Goal: Communication & Community: Answer question/provide support

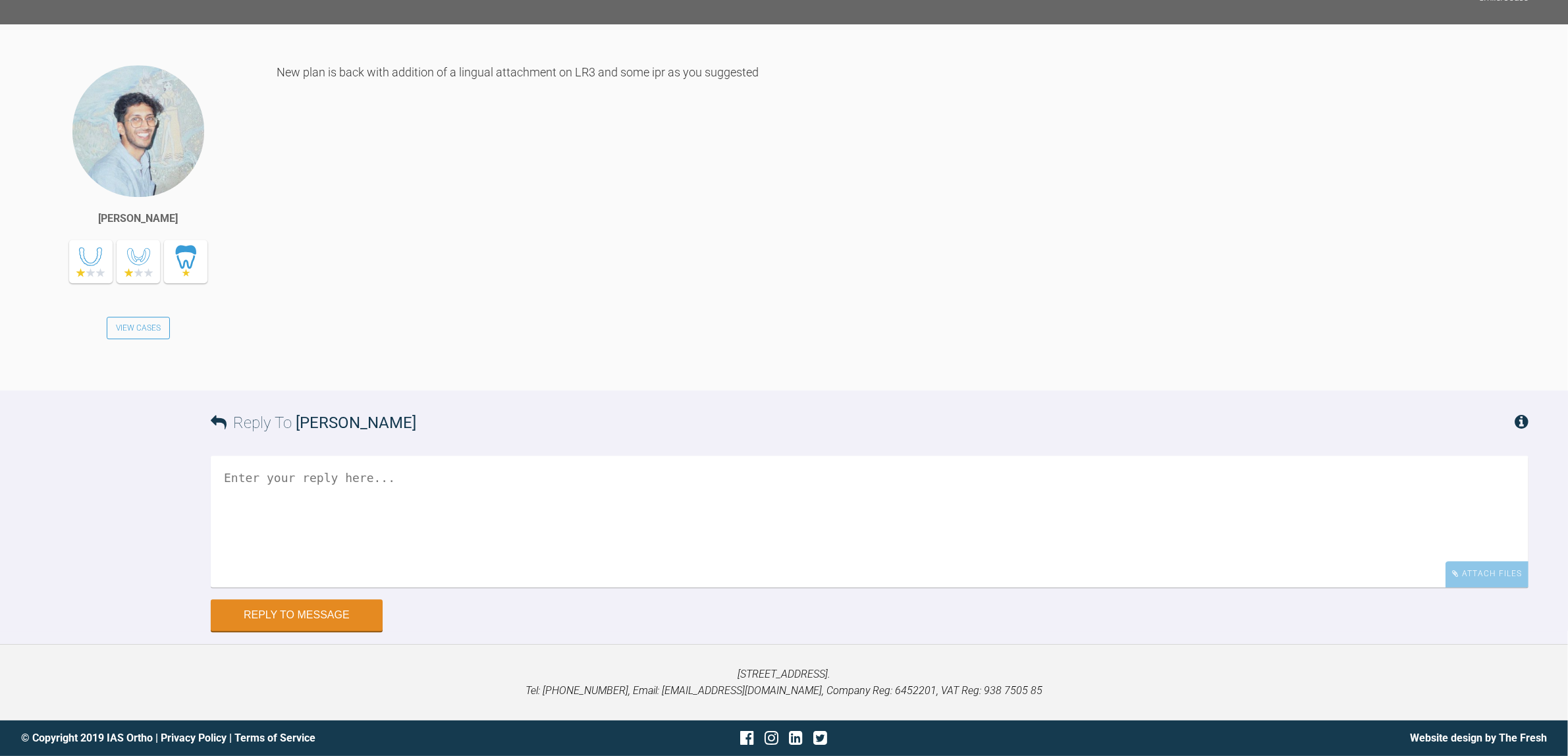
scroll to position [11284, 0]
click at [516, 488] on textarea at bounding box center [869, 522] width 1318 height 132
type textarea "Do you have a link like with the previous setups ? Seb"
click at [284, 615] on button "Reply to Message" at bounding box center [296, 616] width 172 height 31
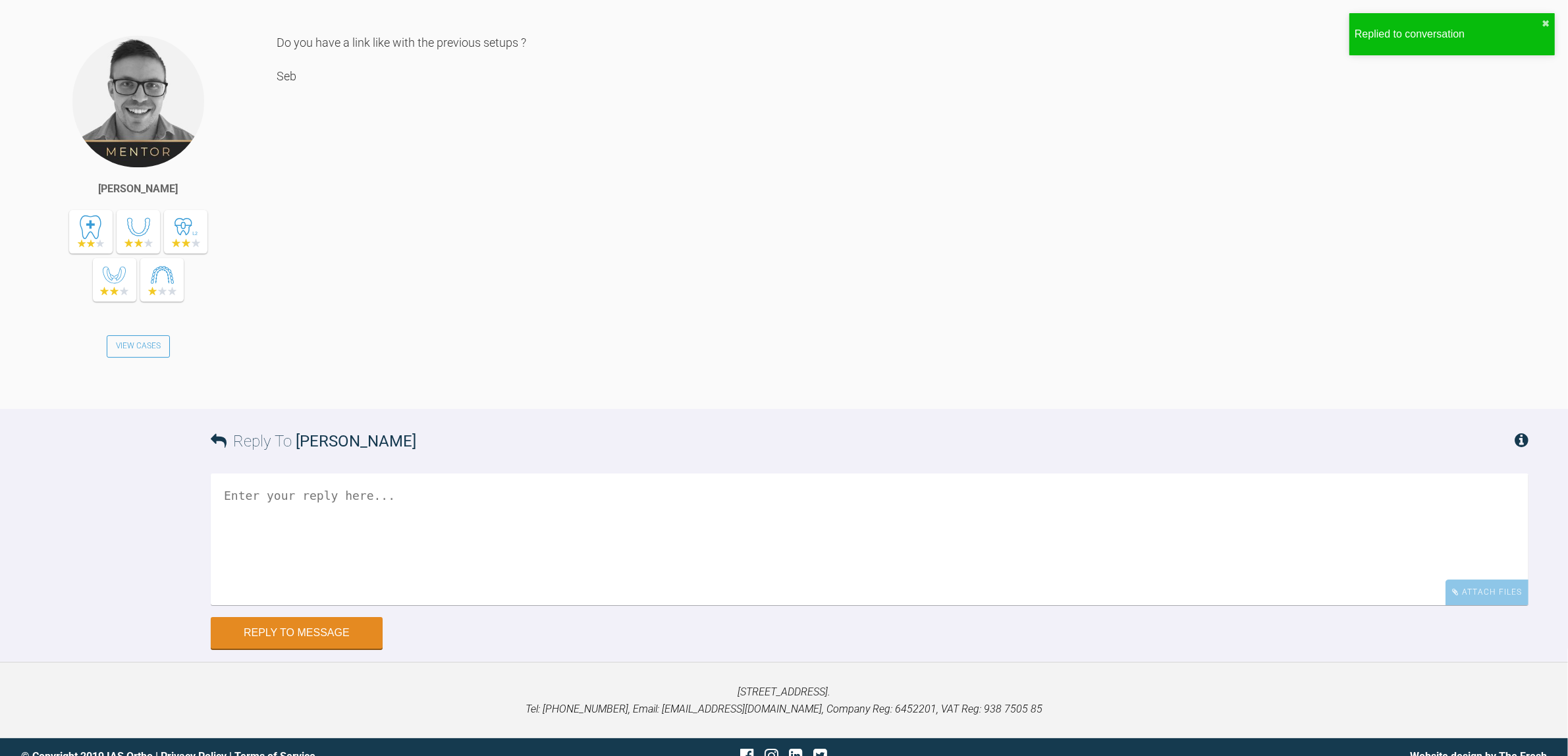
scroll to position [11782, 0]
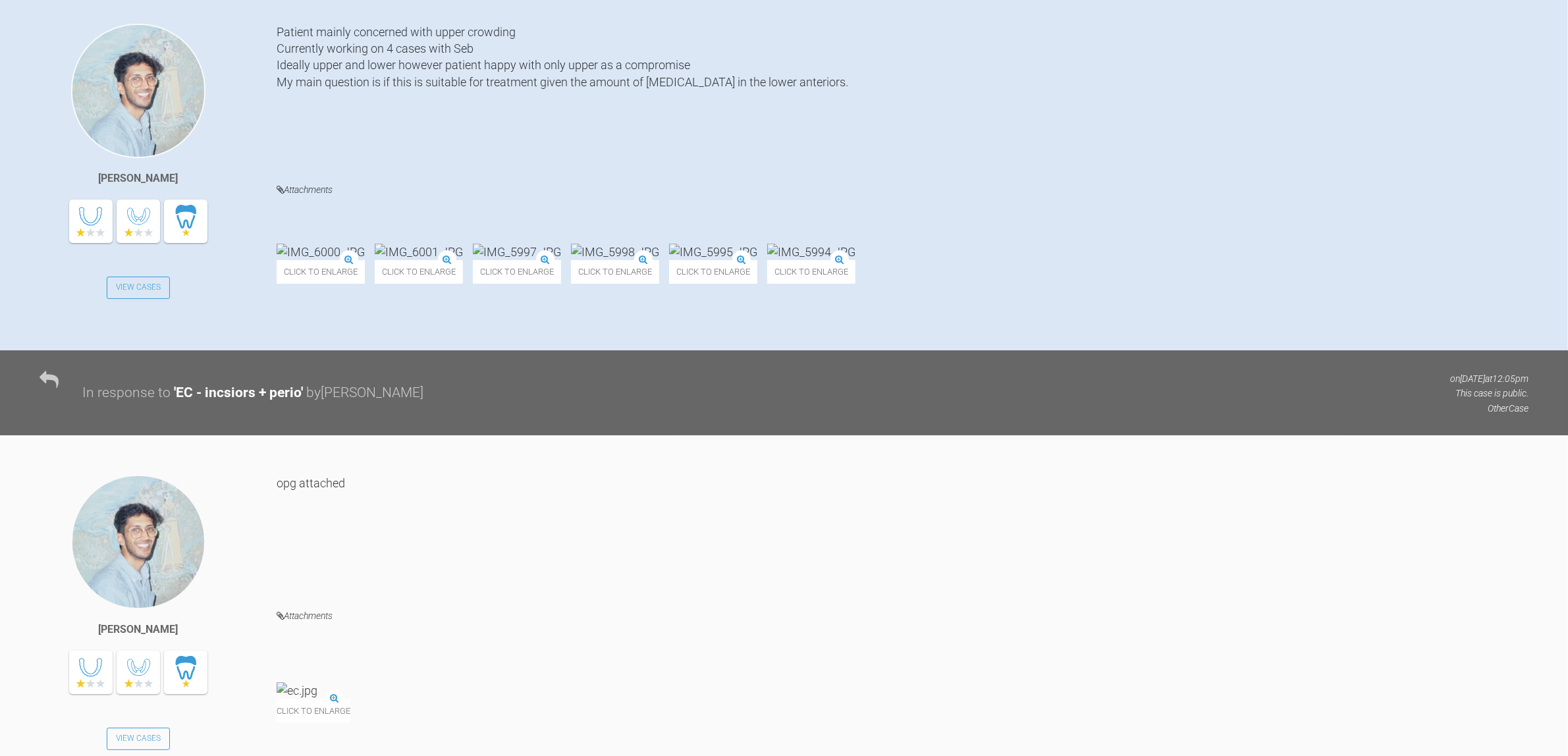
scroll to position [165, 0]
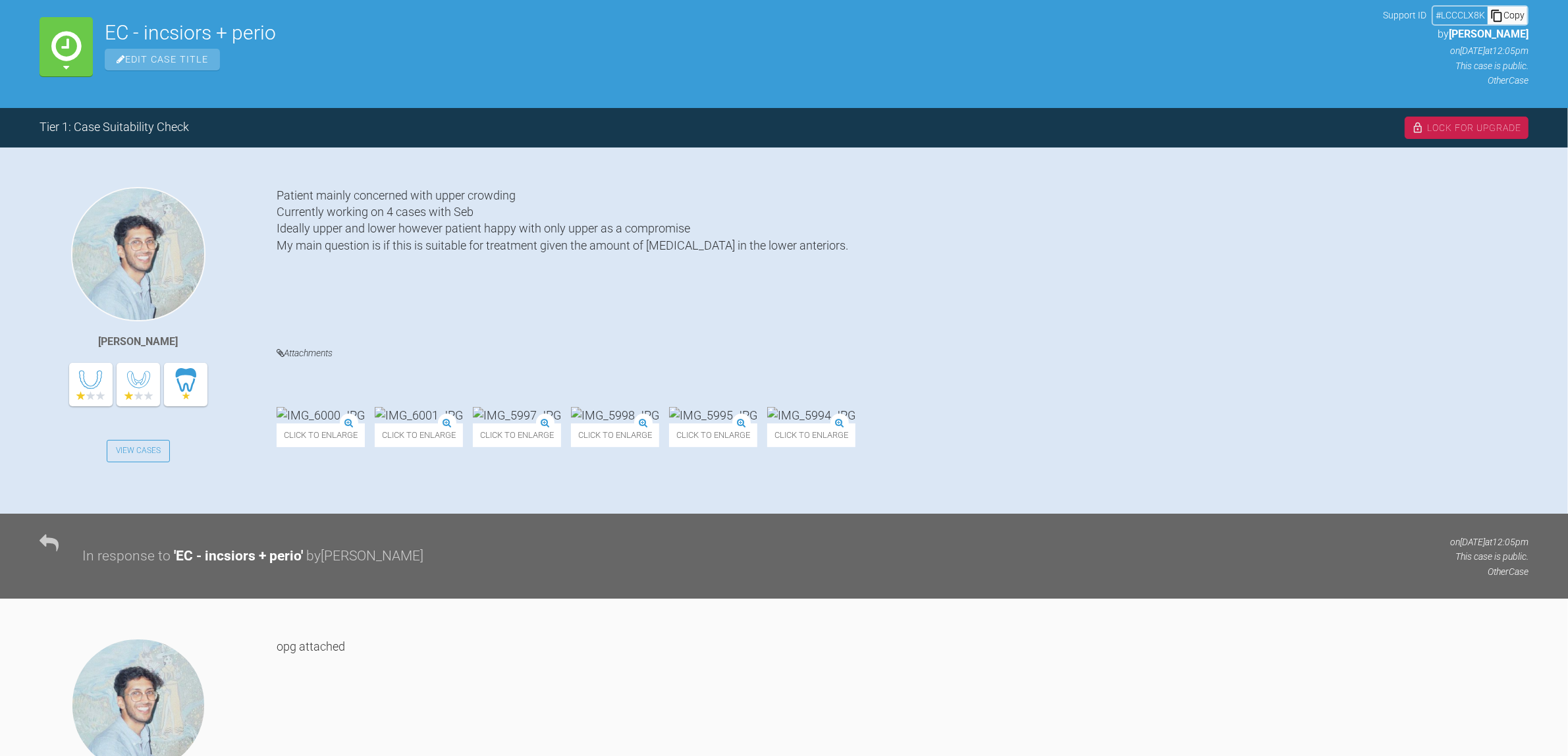
click at [365, 407] on img at bounding box center [321, 415] width 88 height 16
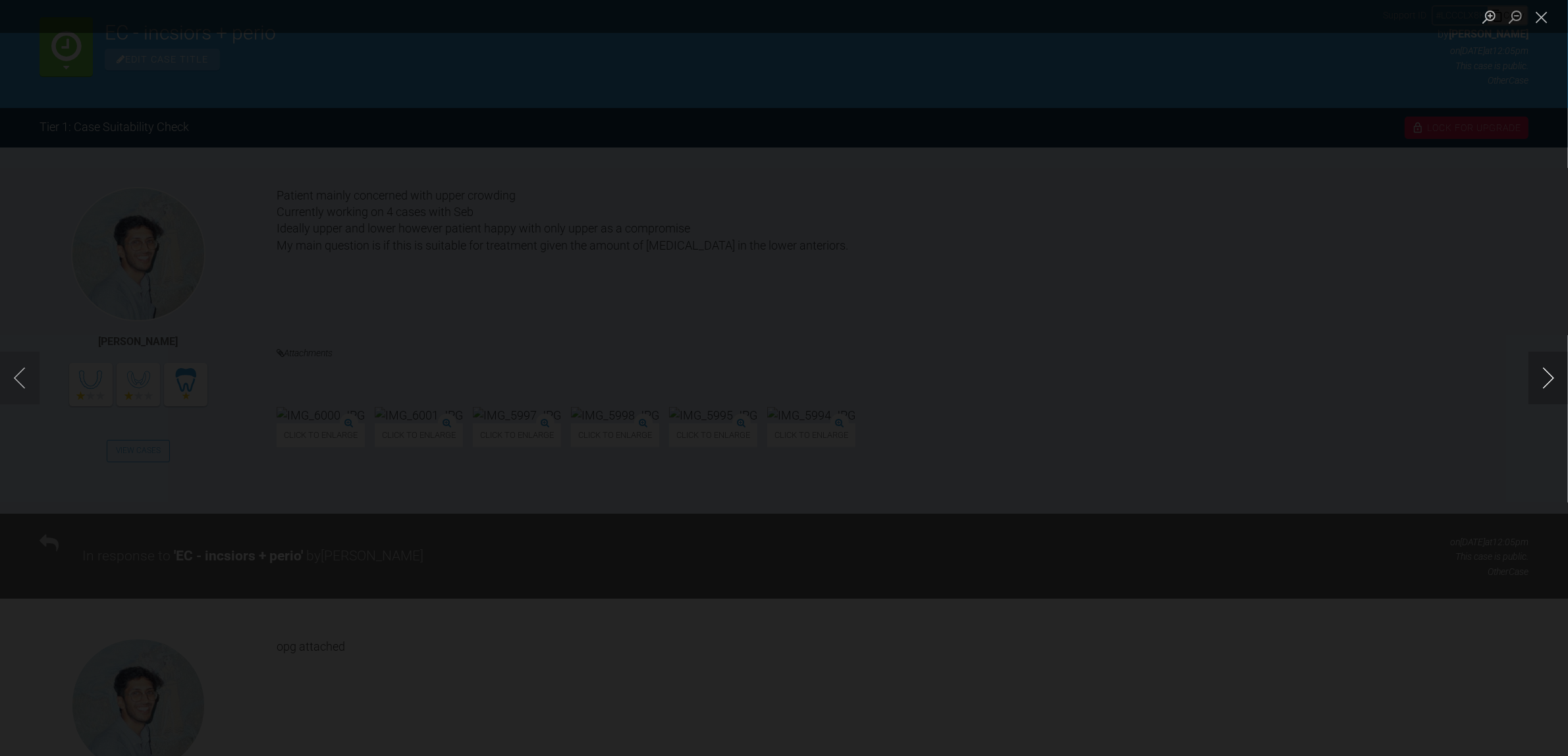
click at [1533, 367] on button "Next image" at bounding box center [1549, 378] width 40 height 53
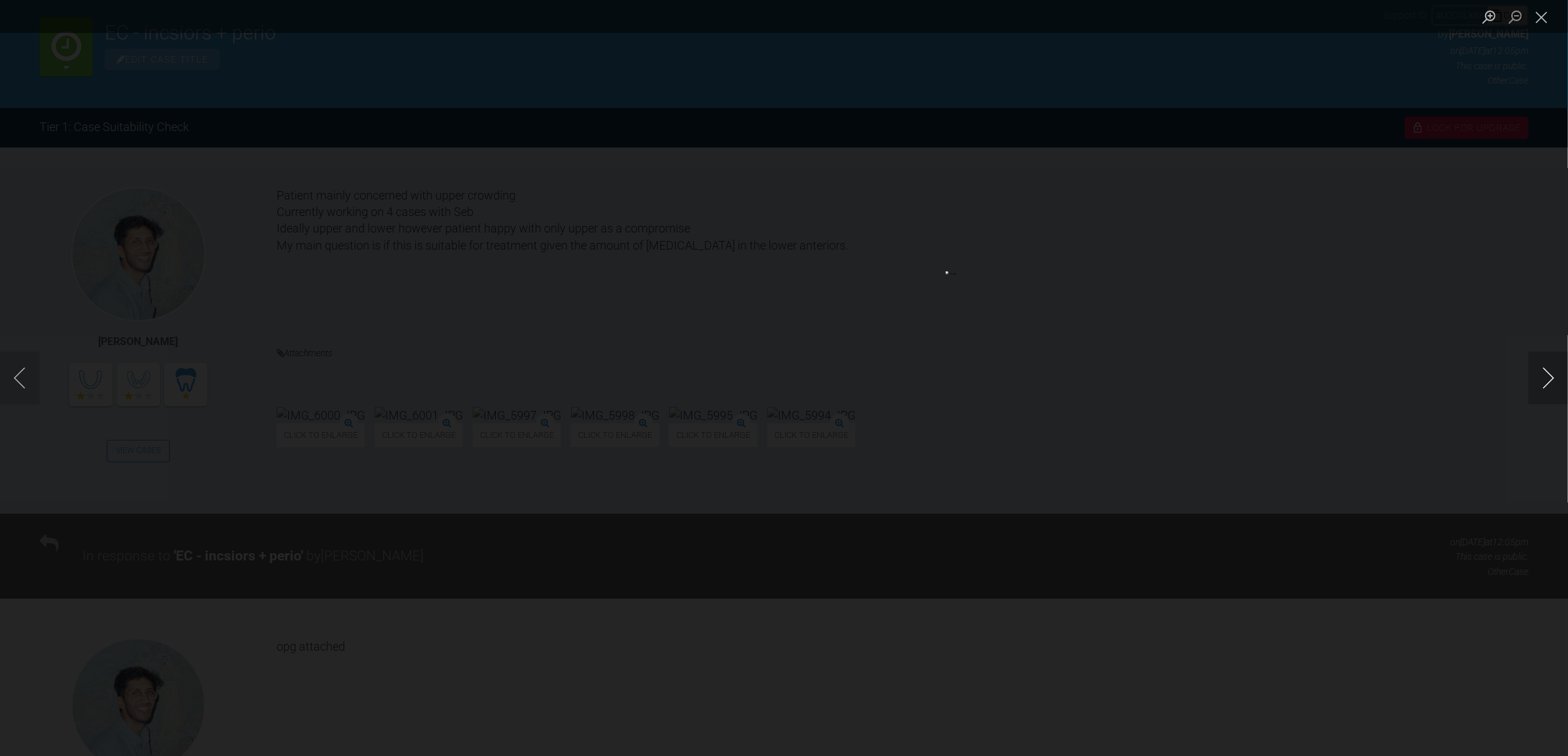
click at [1533, 367] on button "Next image" at bounding box center [1549, 378] width 40 height 53
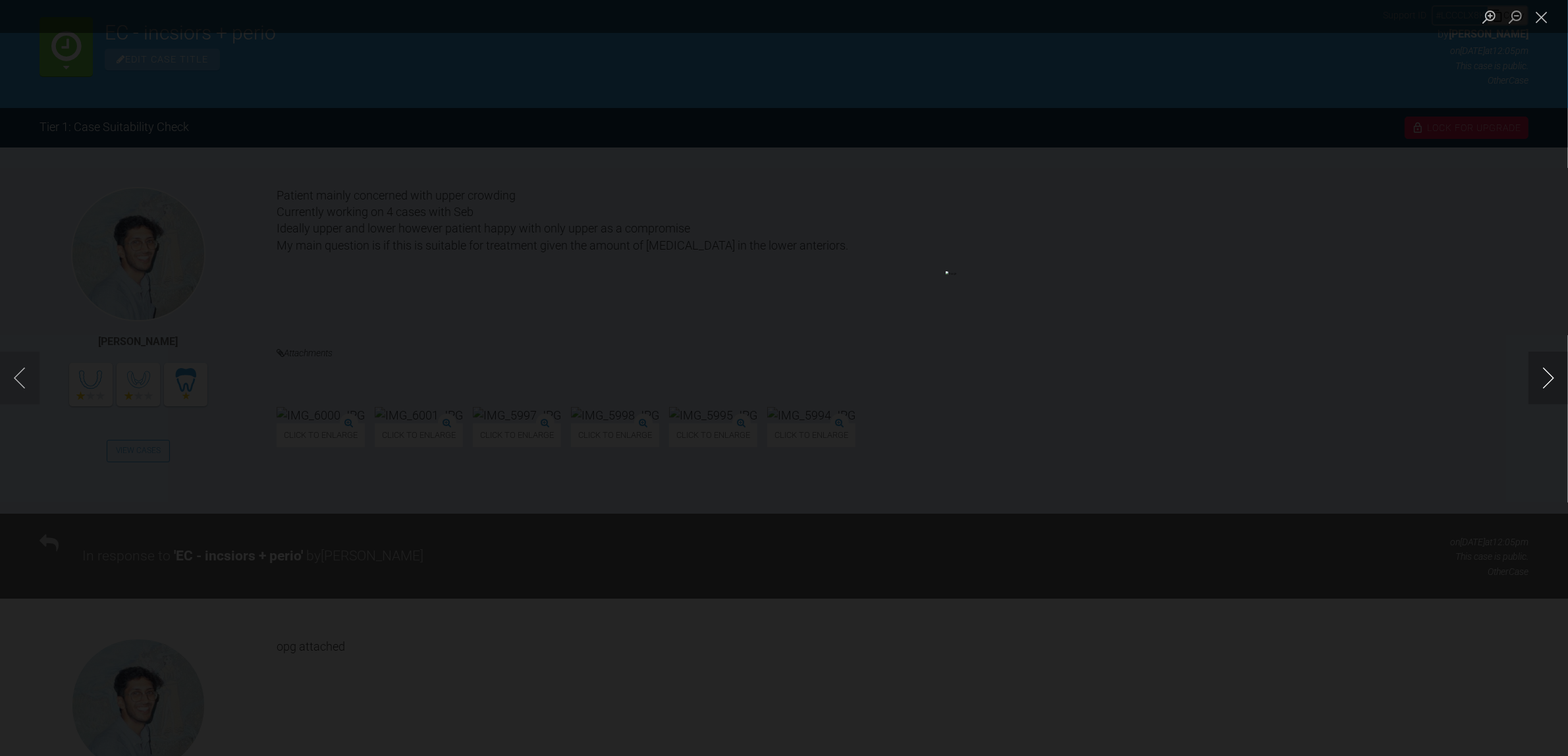
click at [1533, 367] on button "Next image" at bounding box center [1549, 378] width 40 height 53
click at [1471, 284] on div "Lightbox" at bounding box center [784, 378] width 1568 height 756
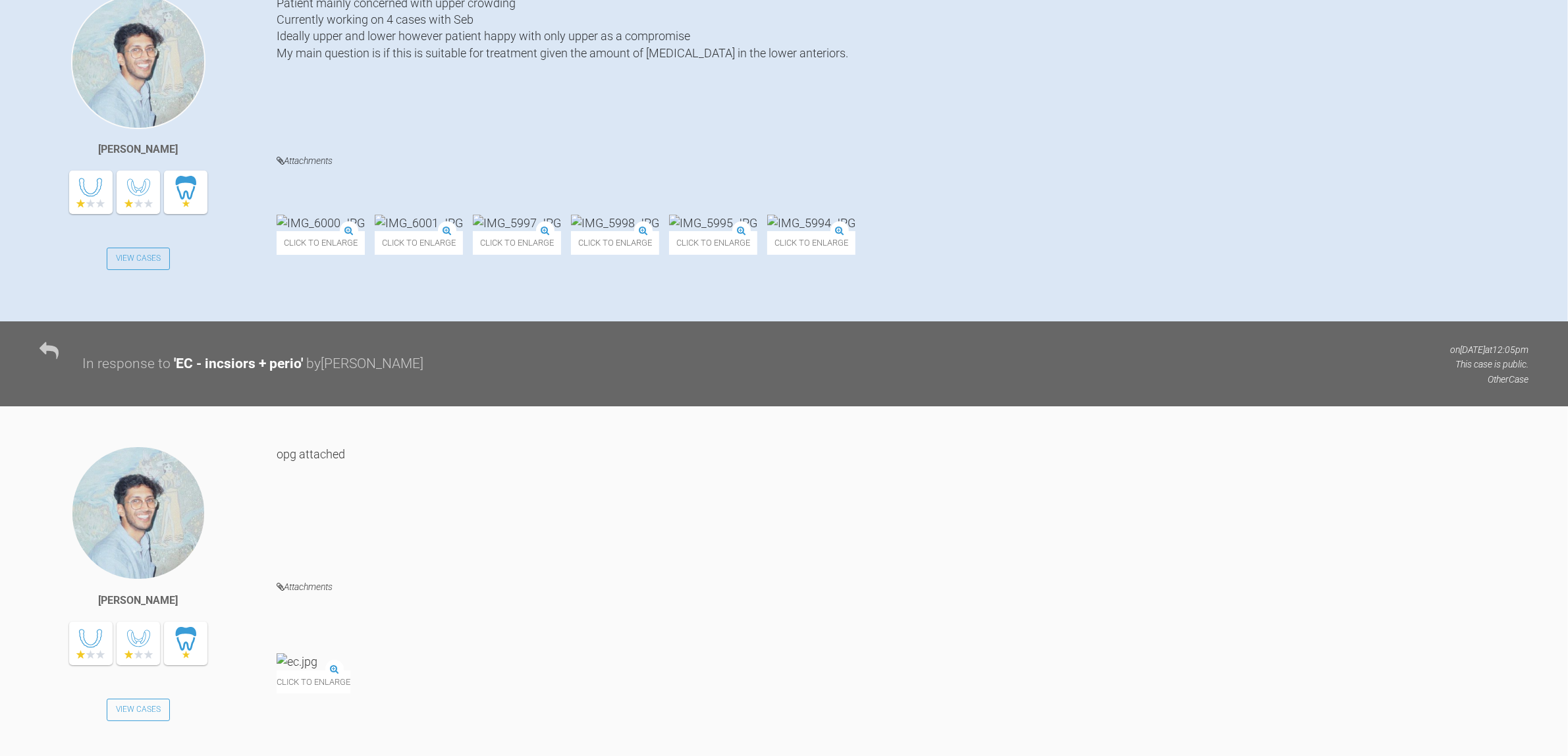
scroll to position [494, 0]
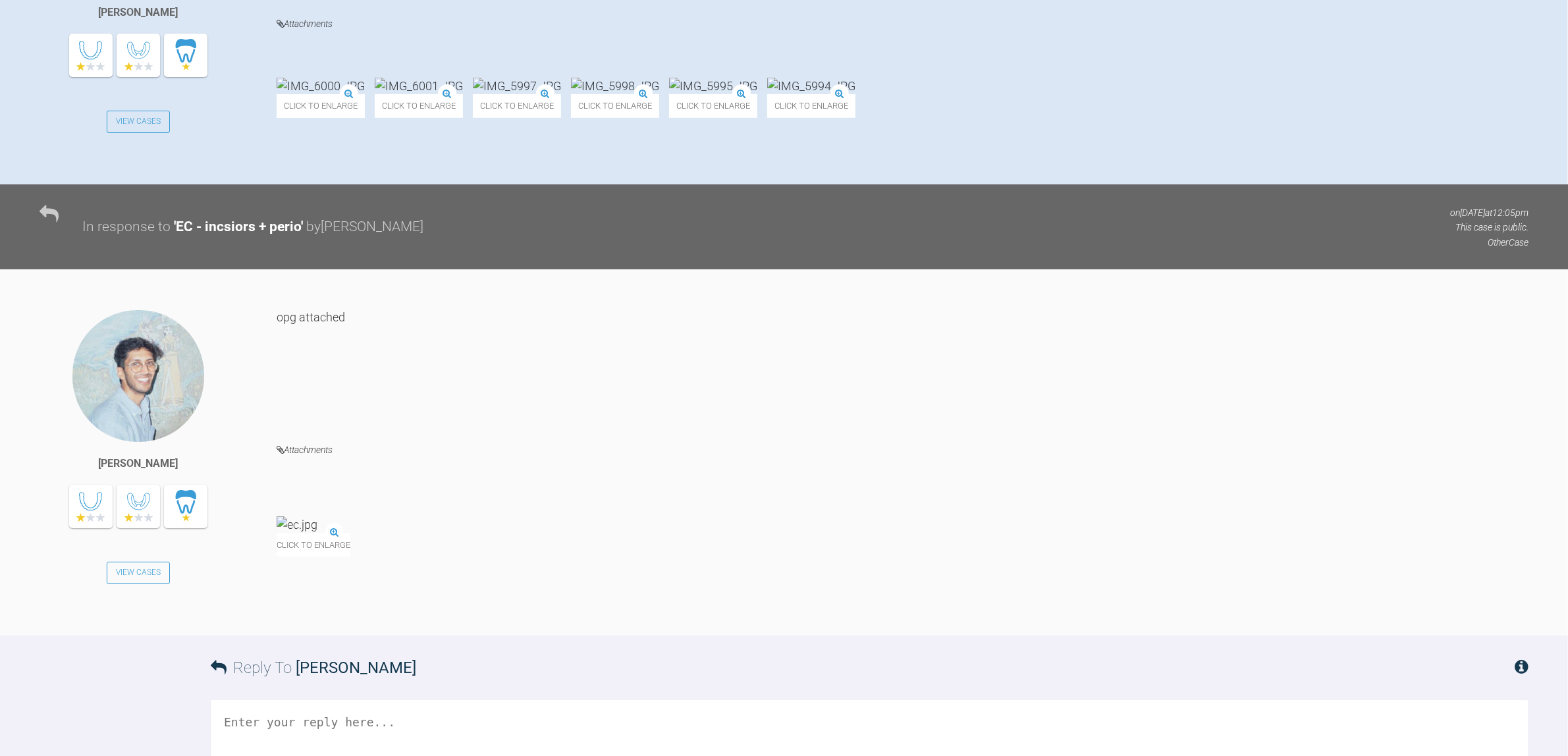
click at [317, 517] on img at bounding box center [296, 525] width 41 height 16
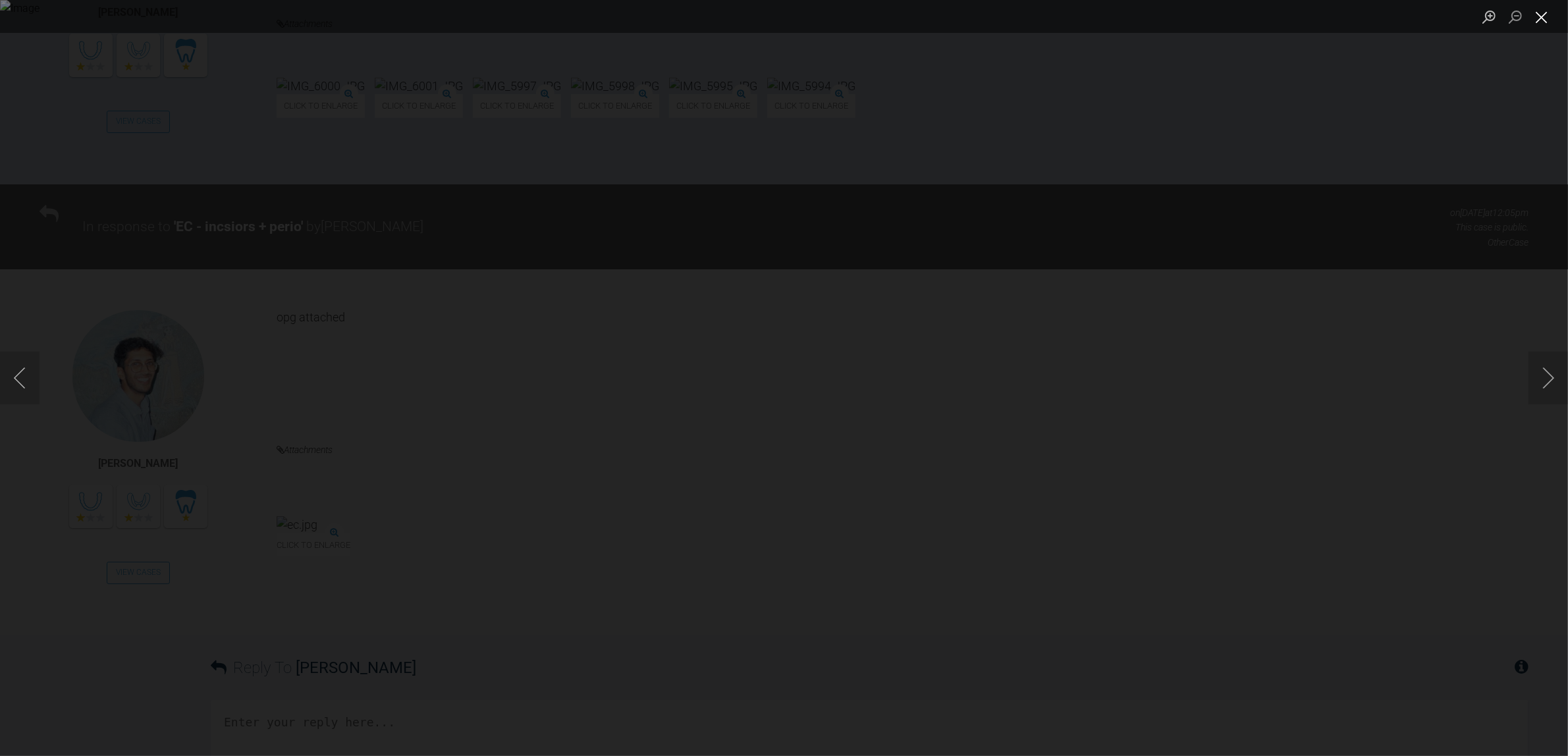
click at [1541, 24] on button "Close lightbox" at bounding box center [1542, 16] width 26 height 23
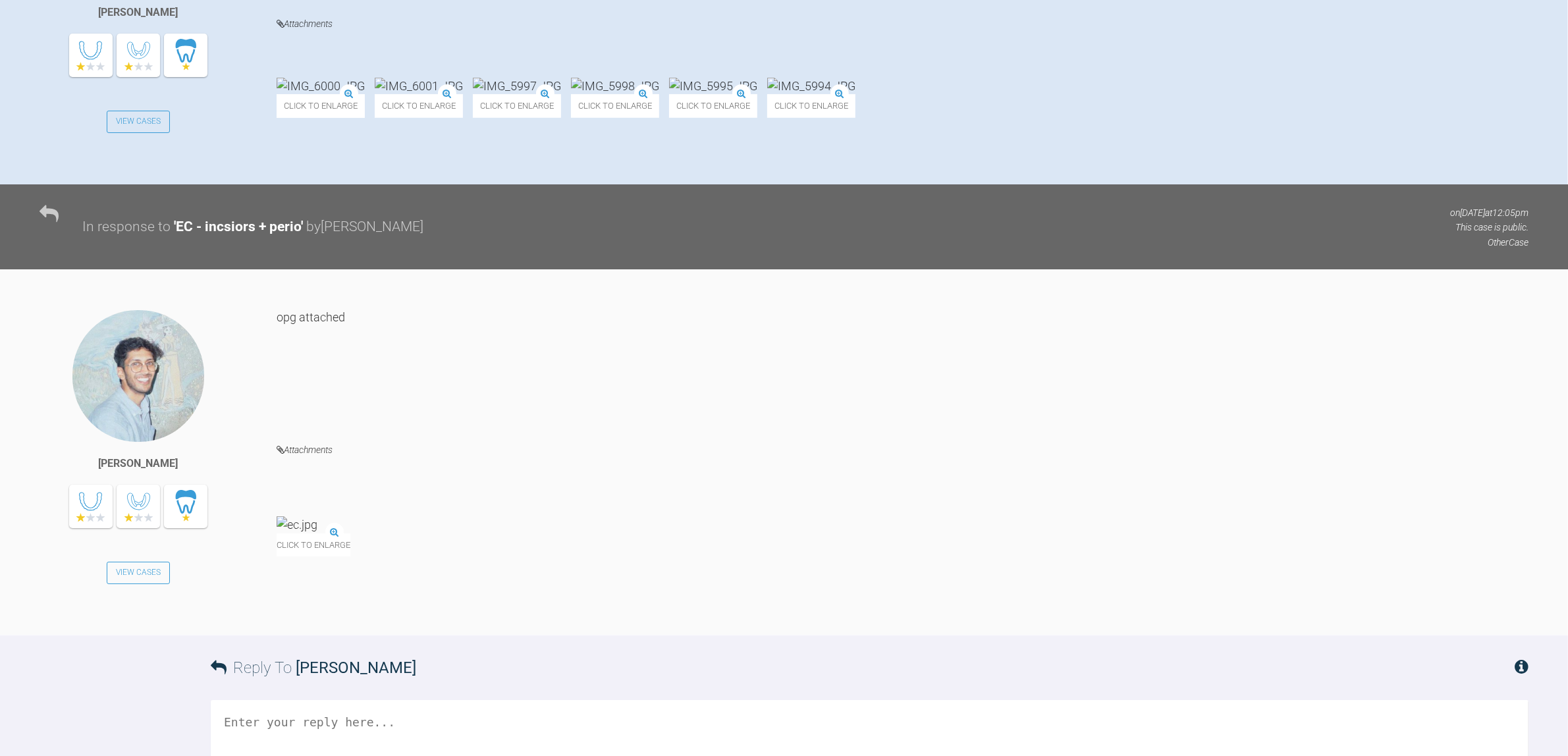
click at [284, 517] on img at bounding box center [296, 525] width 41 height 16
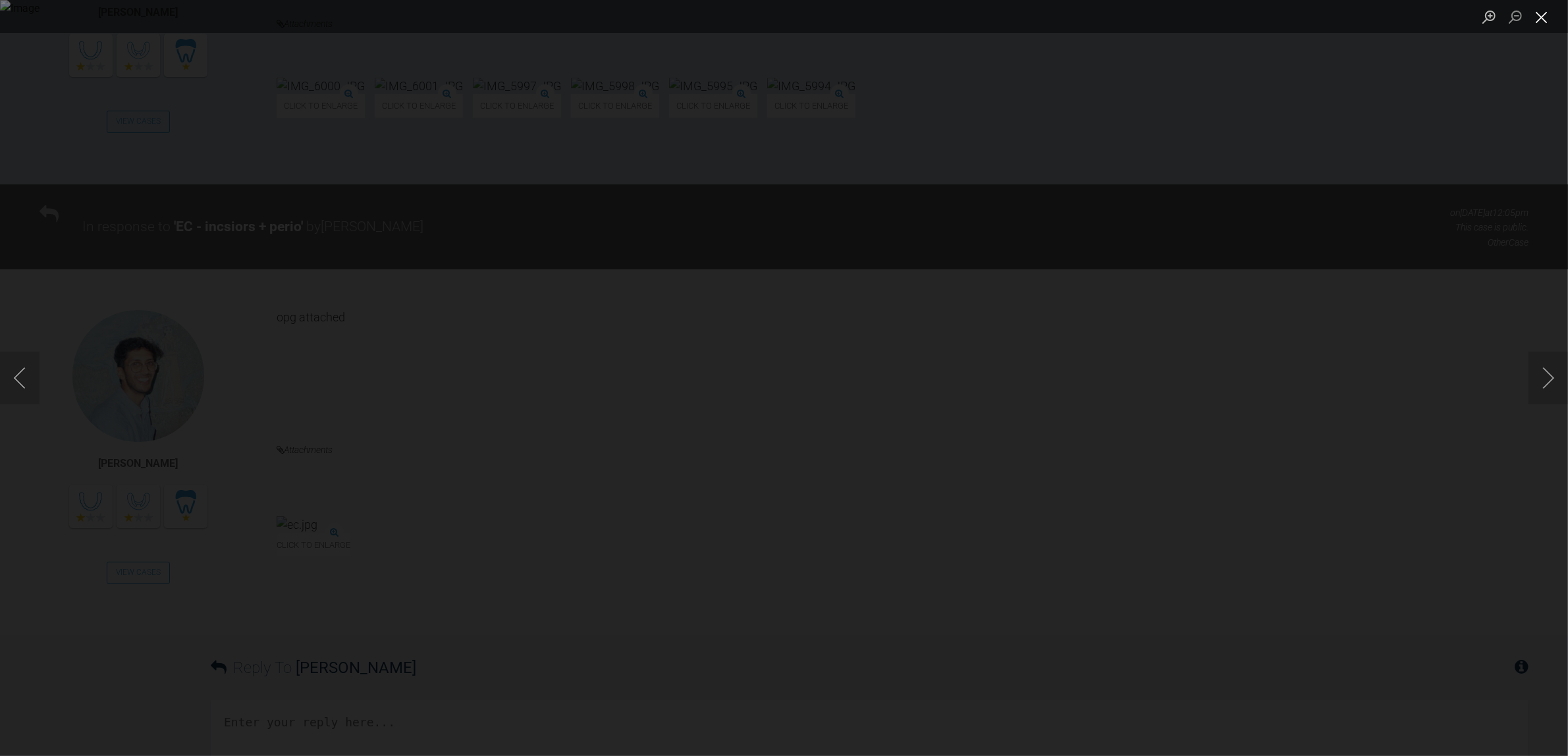
click at [1538, 18] on button "Close lightbox" at bounding box center [1542, 16] width 26 height 23
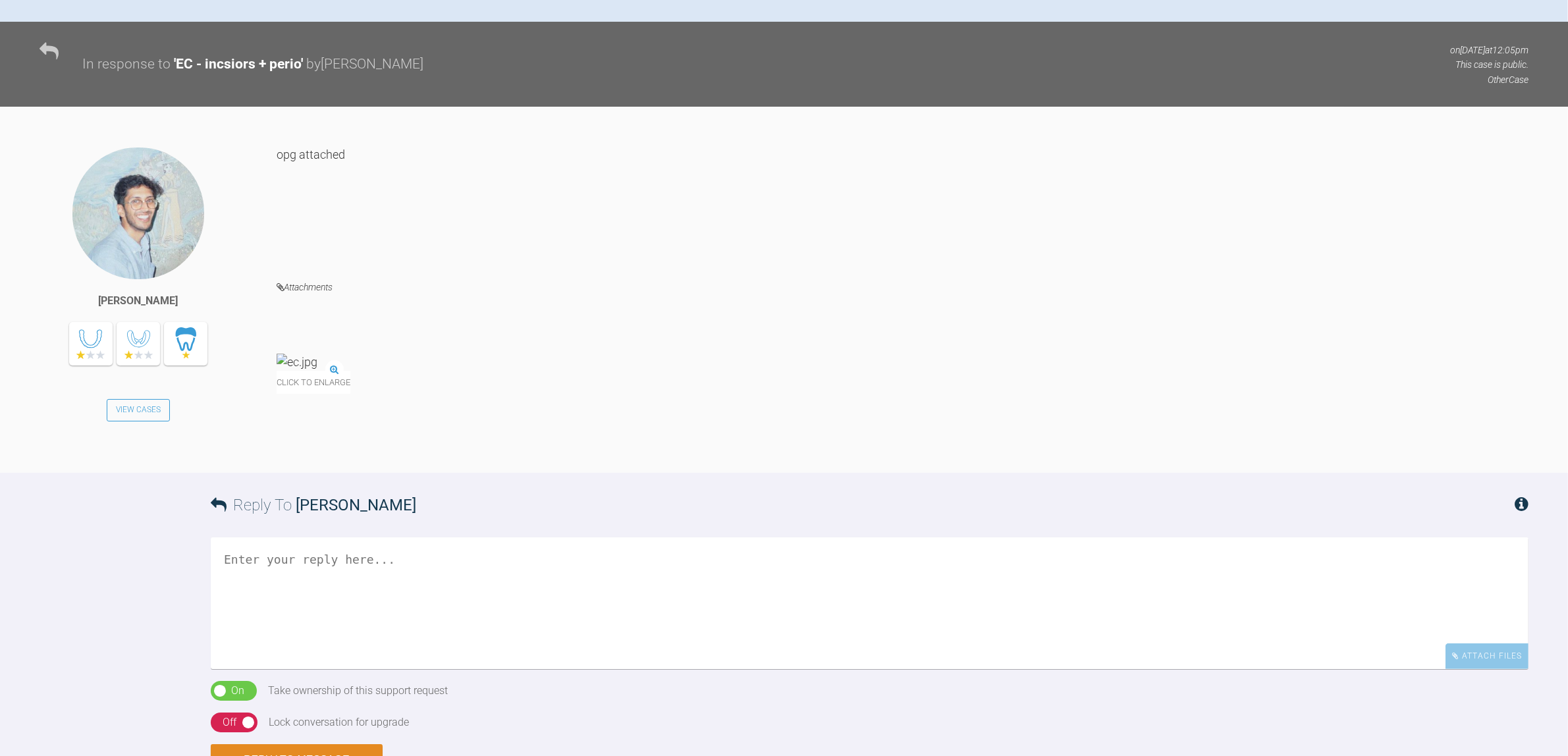
scroll to position [659, 0]
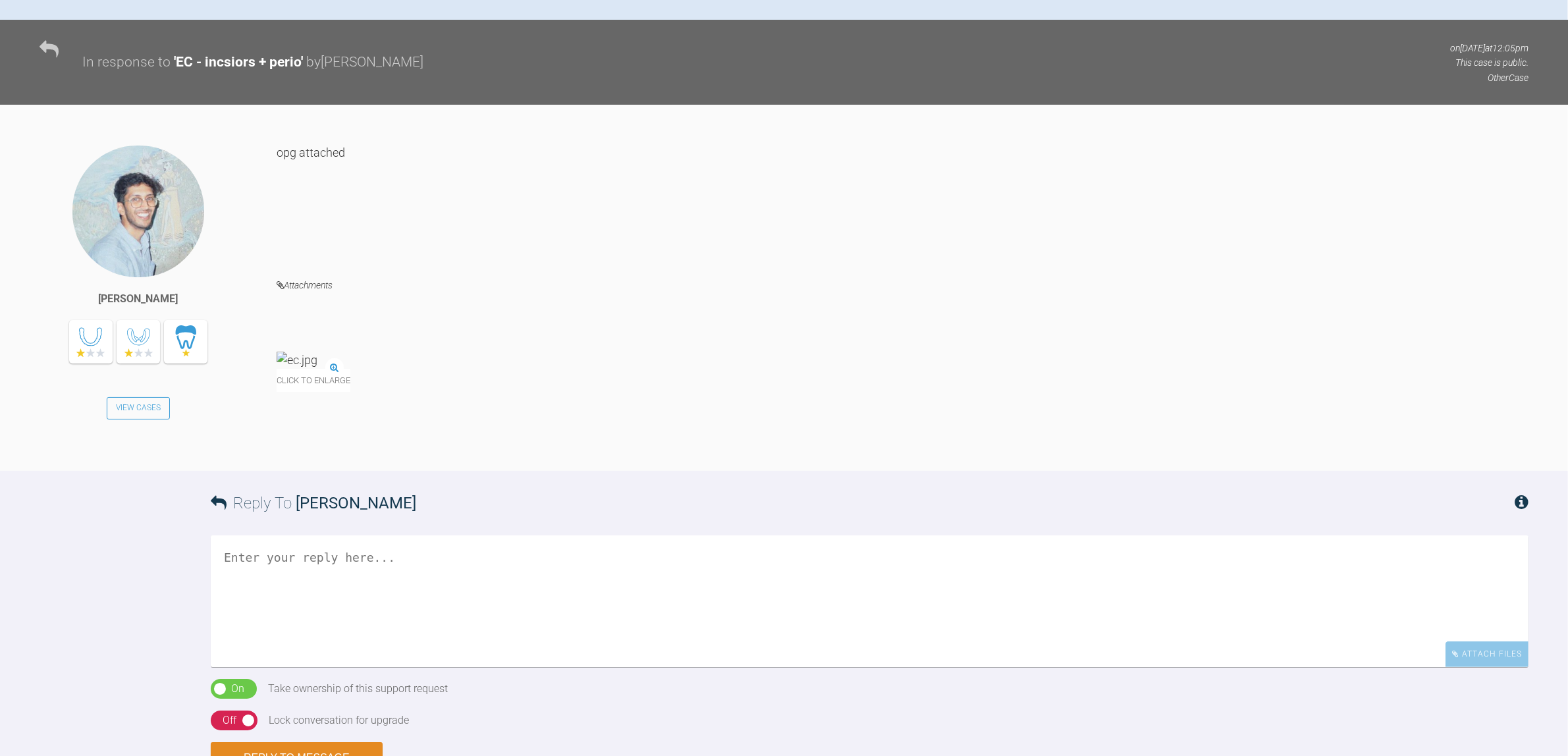
click at [544, 571] on textarea at bounding box center [869, 602] width 1318 height 132
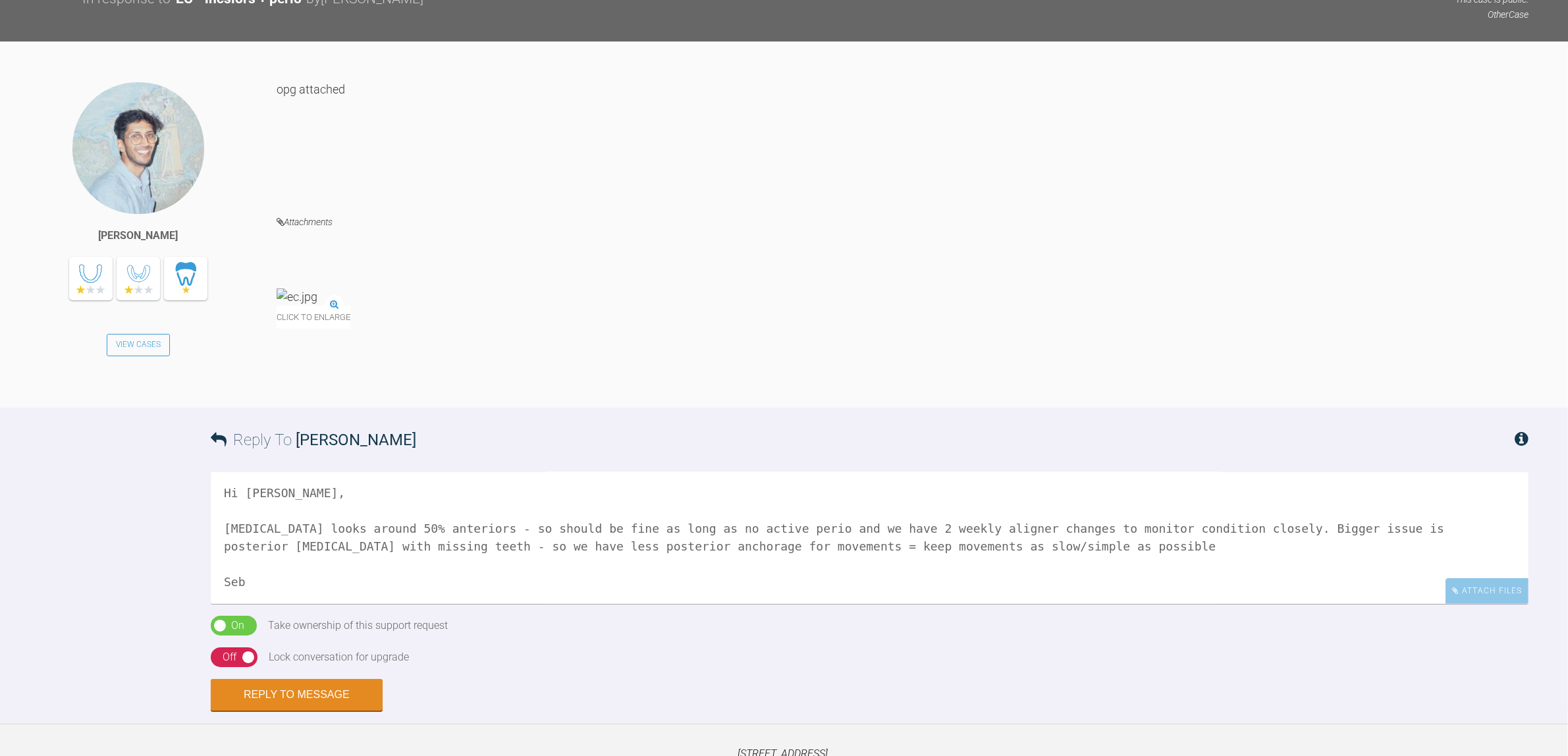
scroll to position [799, 0]
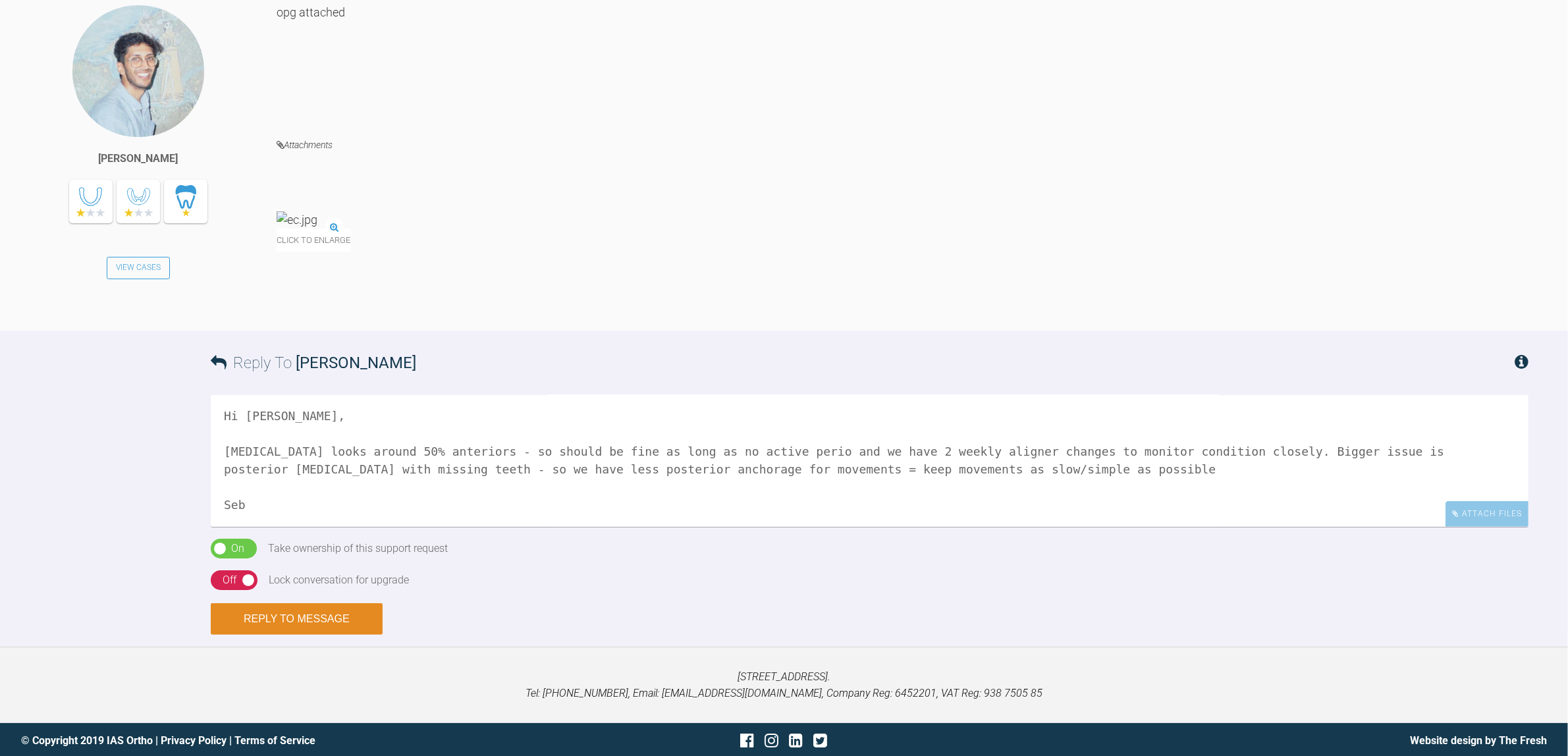
type textarea "Hi Sai, Bone loss looks around 50% anteriors - so should be fine as long as no …"
click at [325, 617] on button "Reply to Message" at bounding box center [296, 619] width 172 height 31
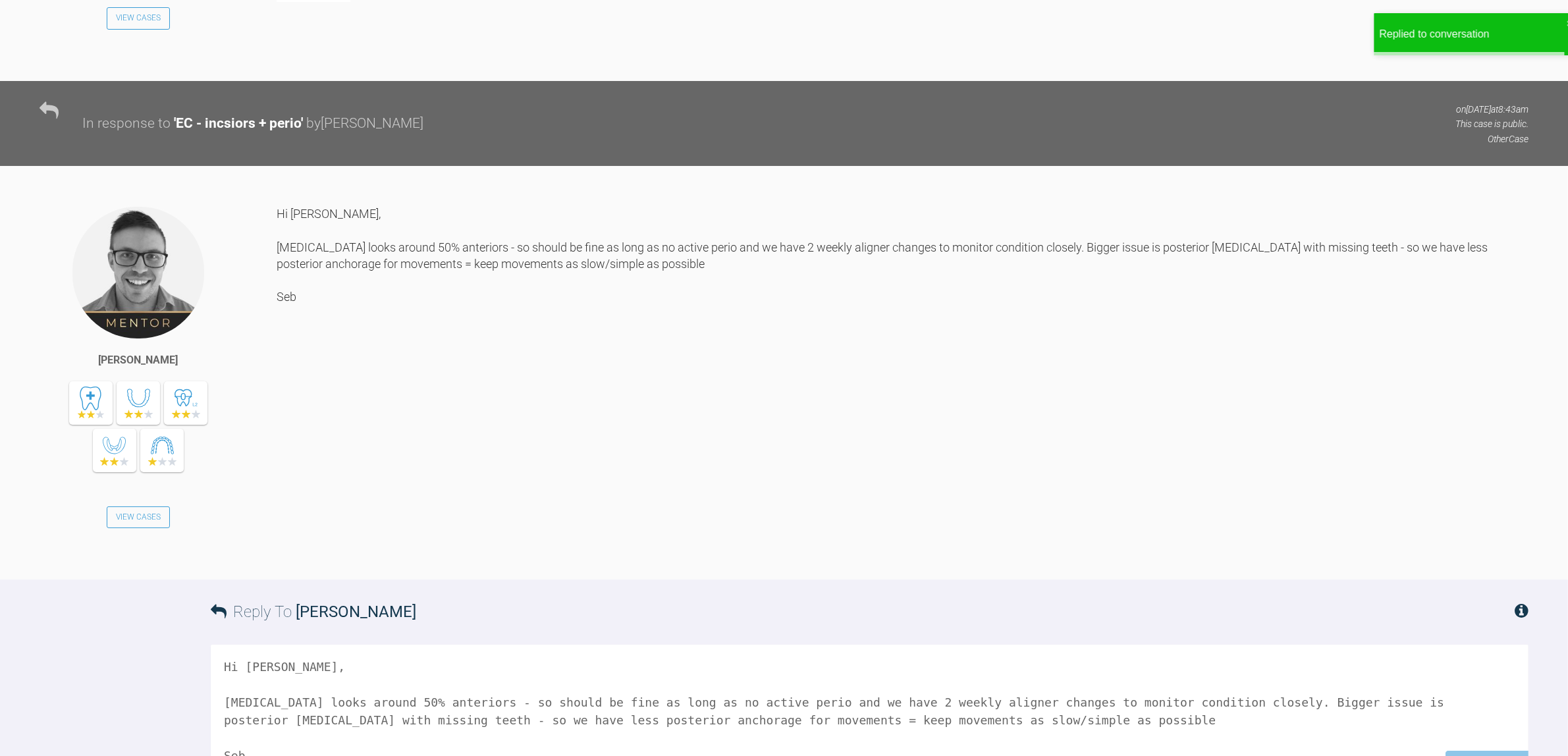
scroll to position [689, 0]
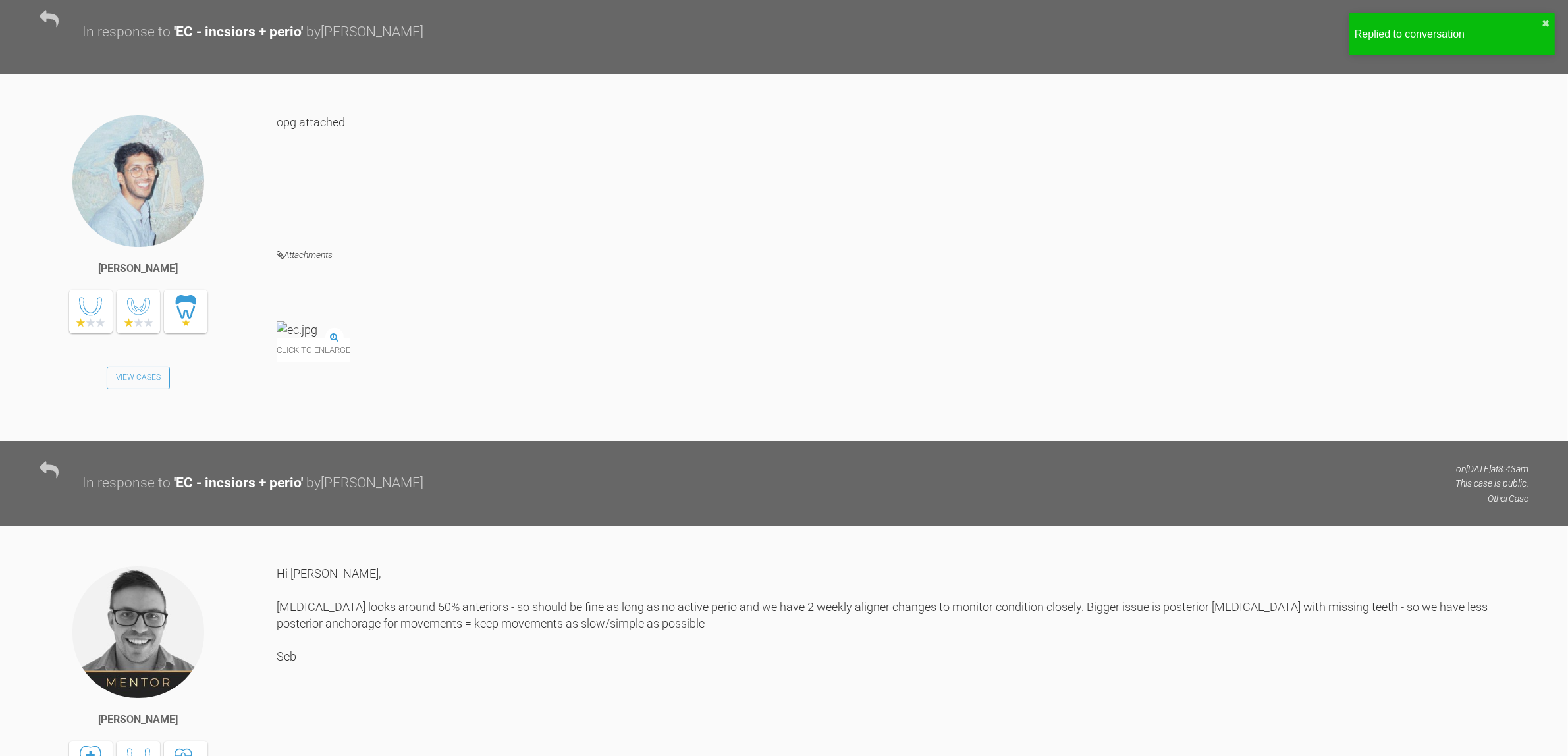
click at [317, 338] on img at bounding box center [296, 329] width 41 height 16
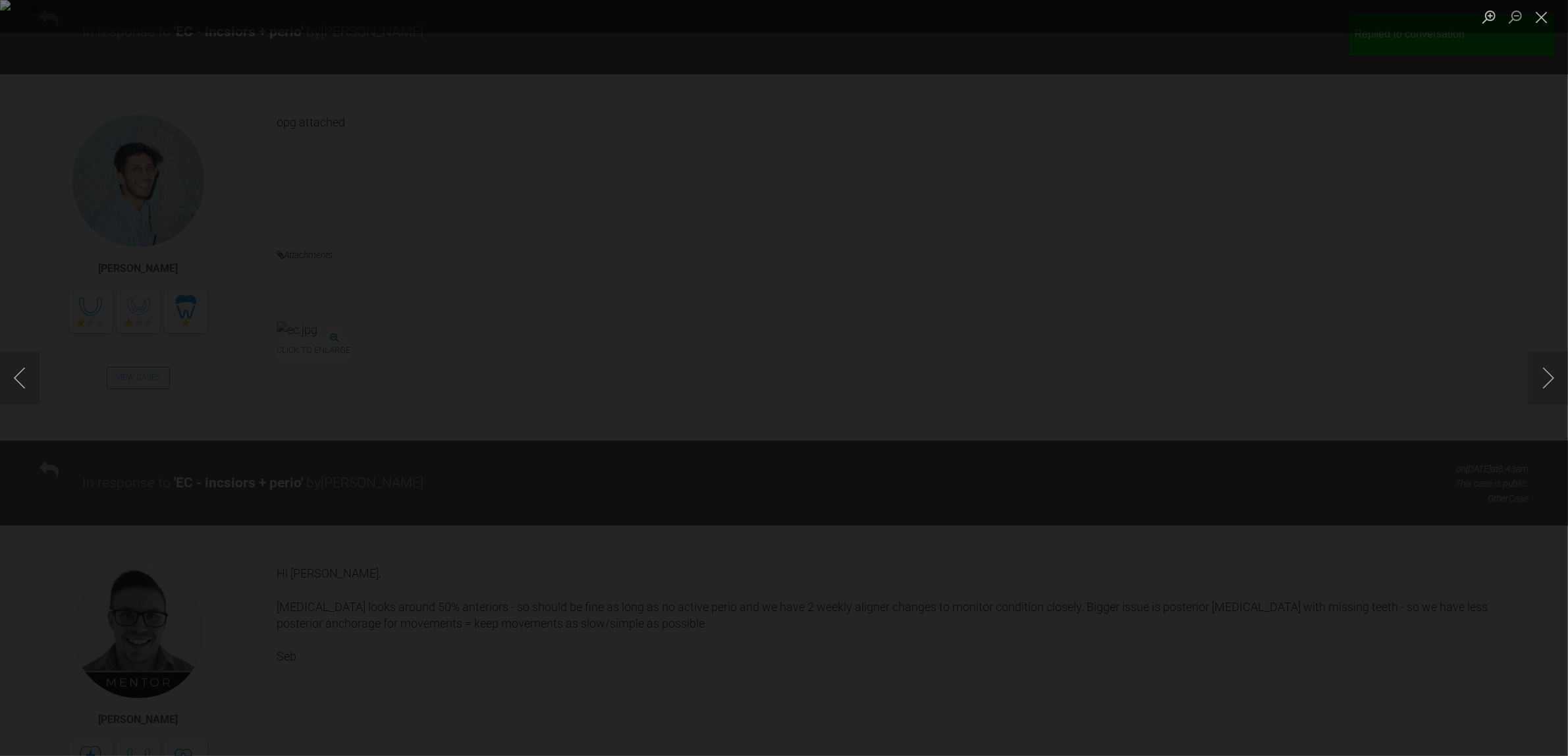
click at [0, 408] on div "Lightbox" at bounding box center [784, 378] width 1568 height 756
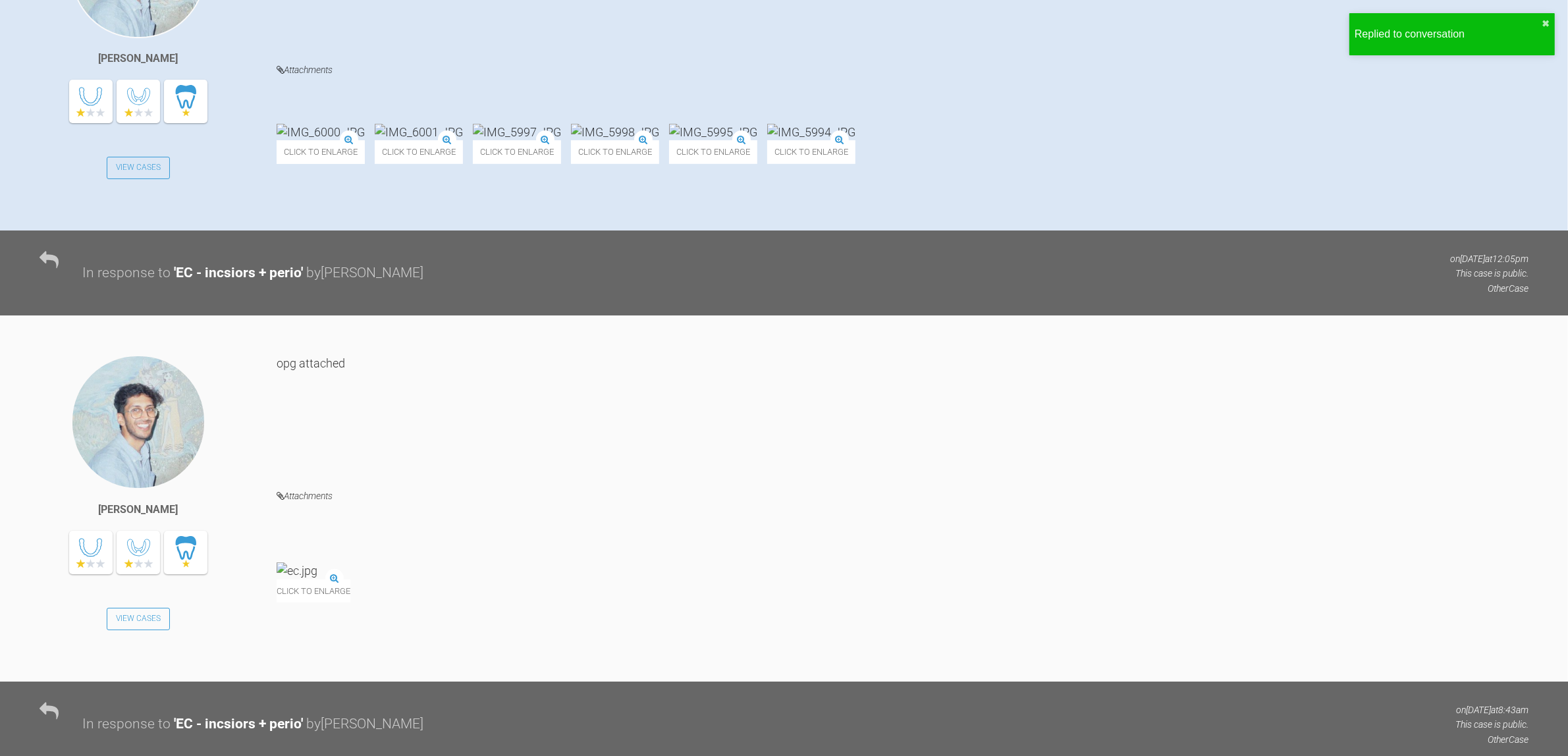
scroll to position [195, 0]
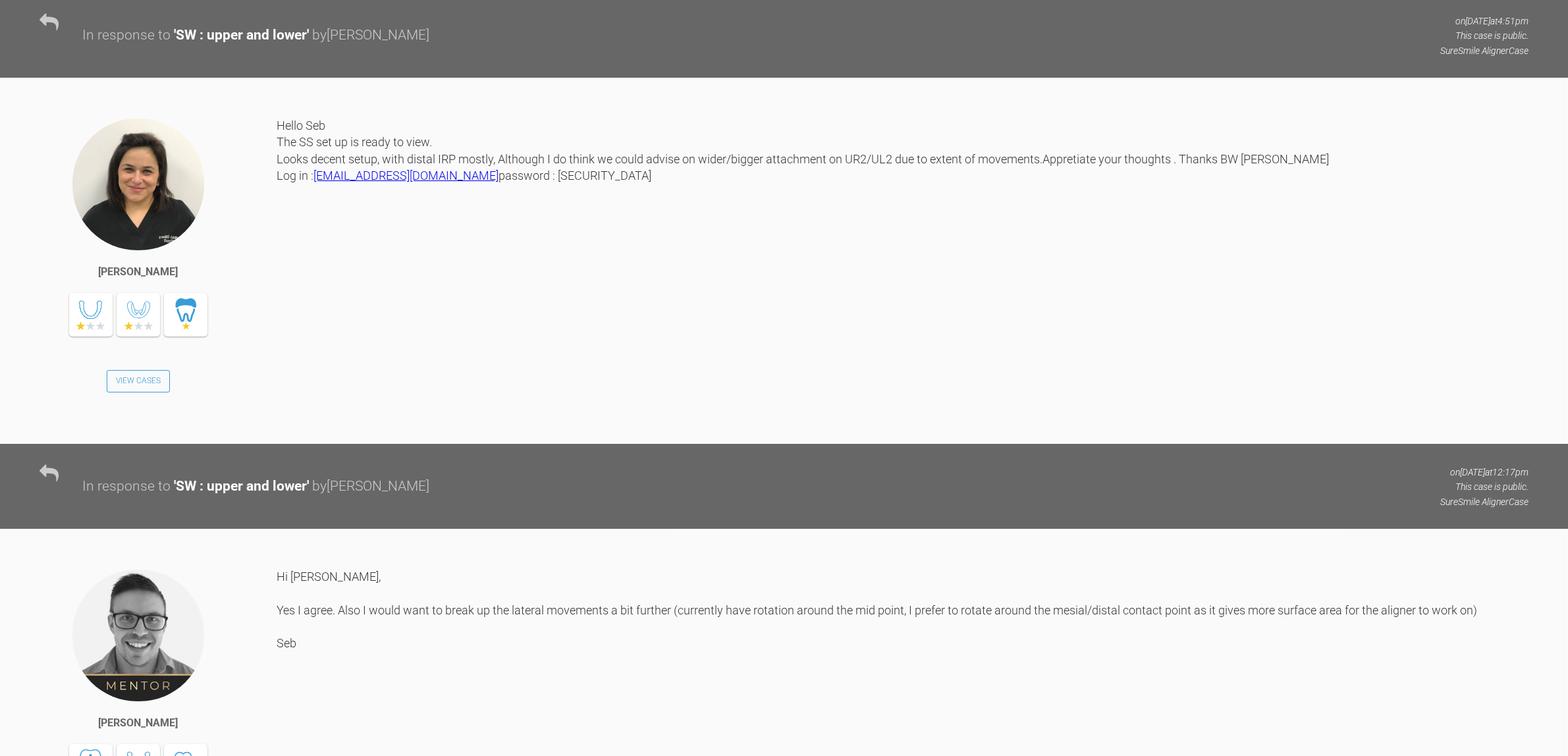
scroll to position [1847, 0]
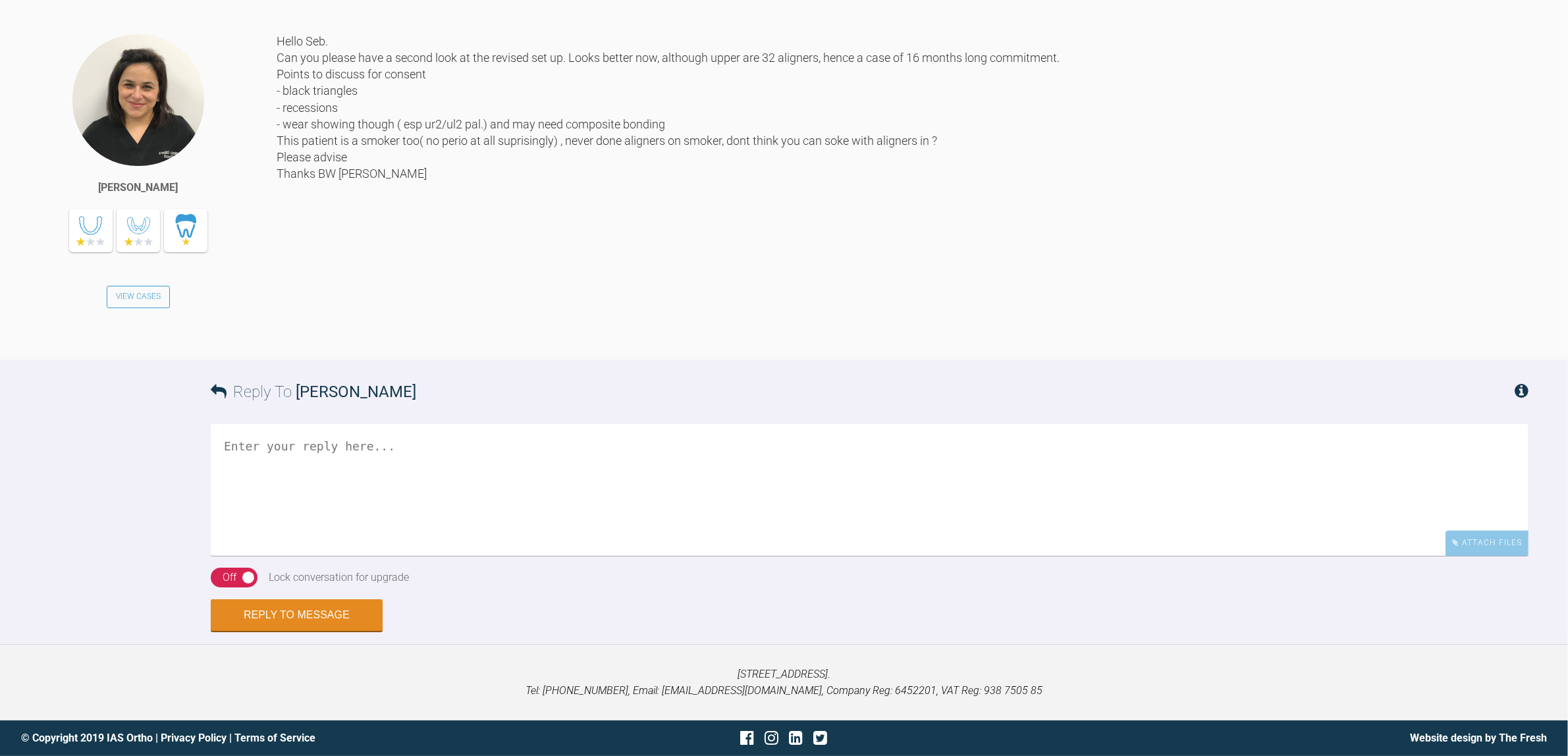
click at [571, 486] on textarea at bounding box center [869, 490] width 1318 height 132
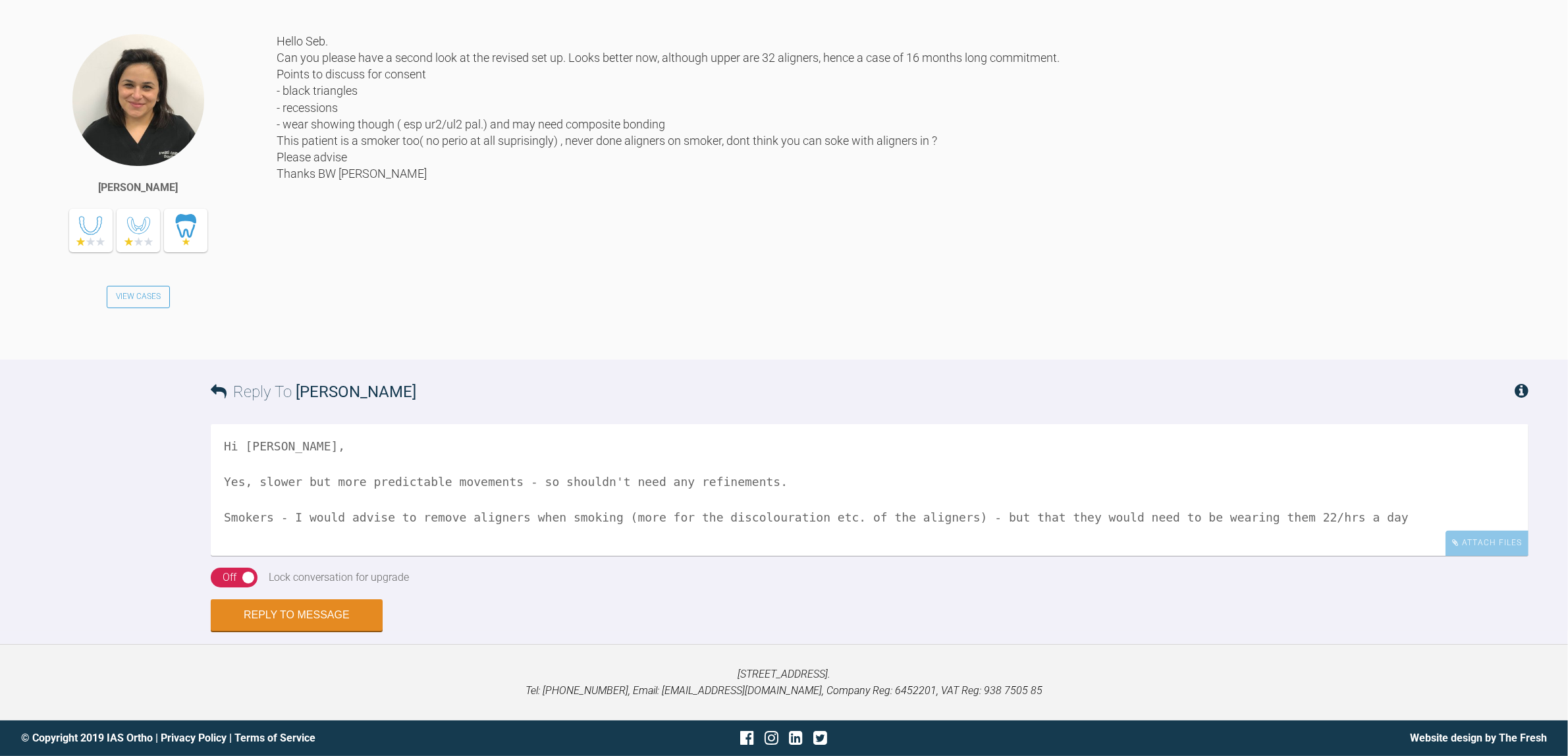
scroll to position [4, 0]
type textarea "Hi Swati, Yes, slower but more predictable movements - so shouldn't need any re…"
click at [350, 633] on button "Reply to Message" at bounding box center [296, 616] width 172 height 31
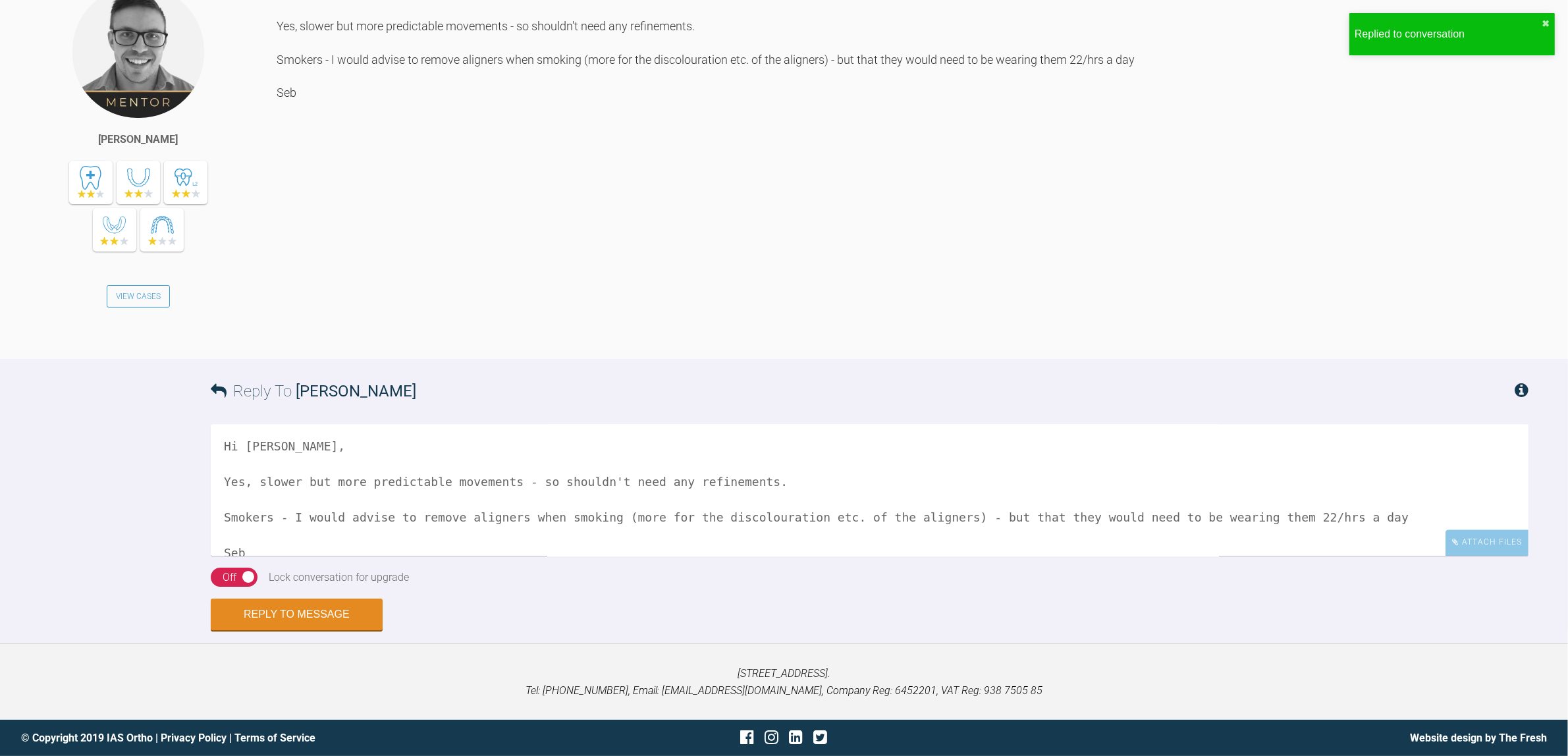
scroll to position [3565, 0]
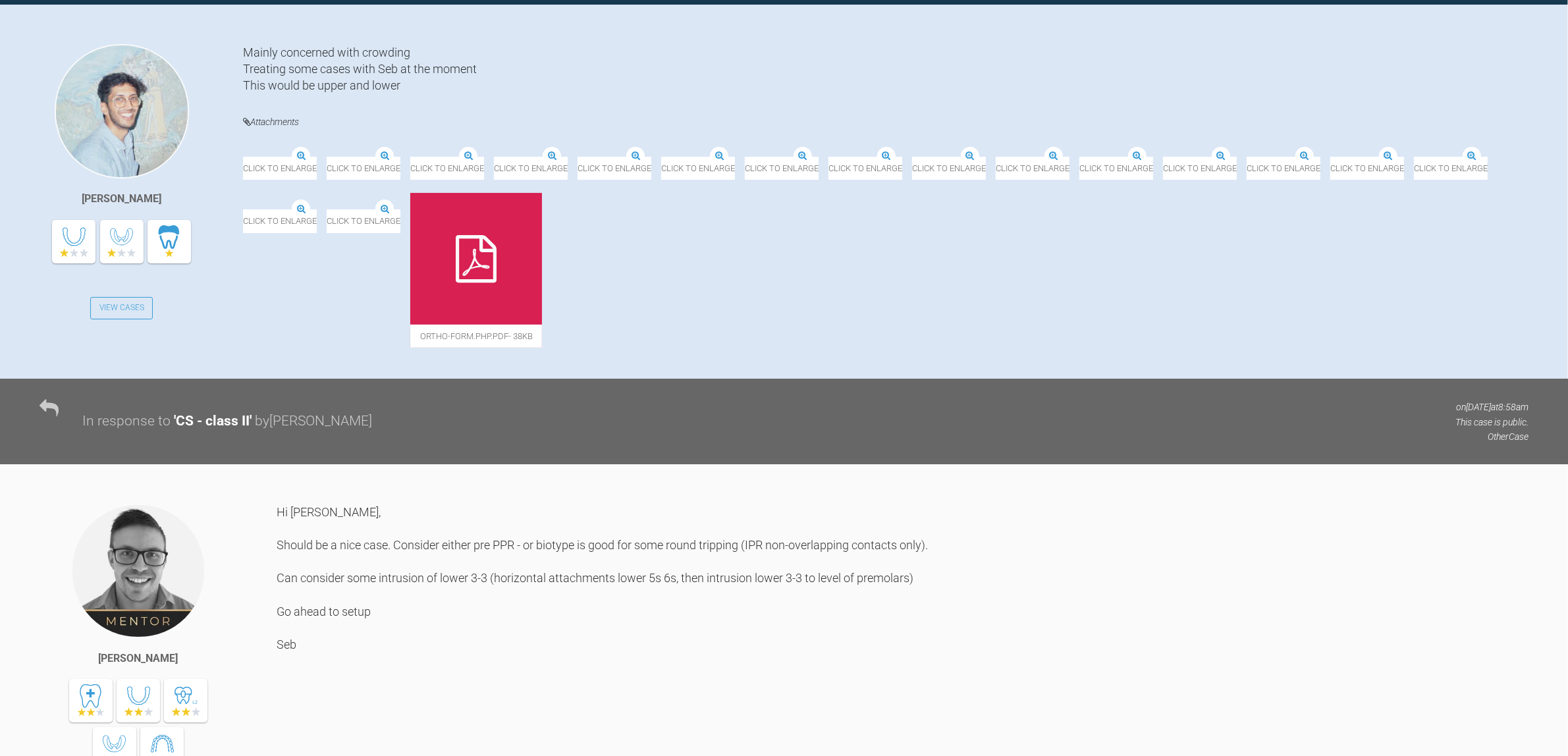
scroll to position [278, 0]
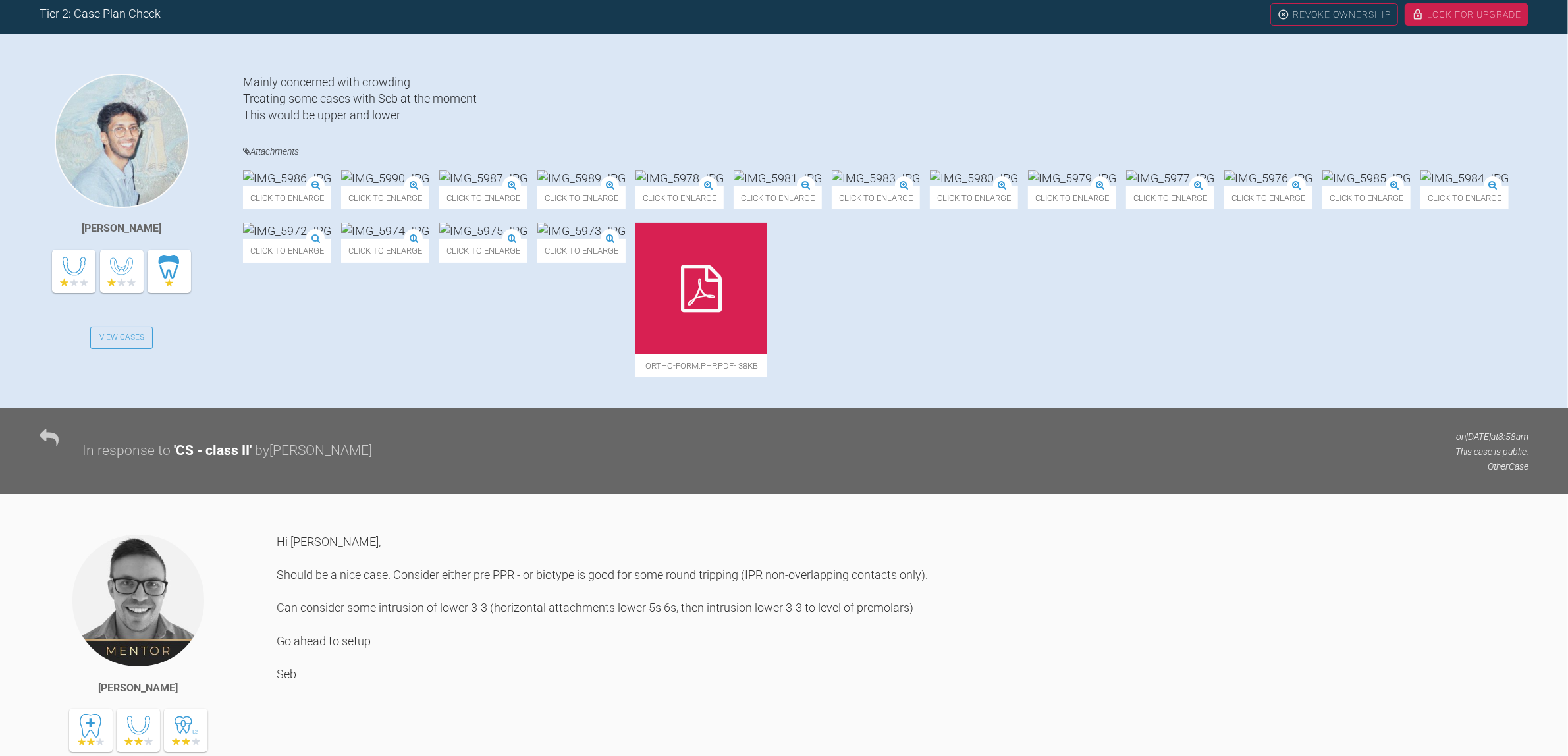
click at [767, 355] on div at bounding box center [701, 289] width 132 height 132
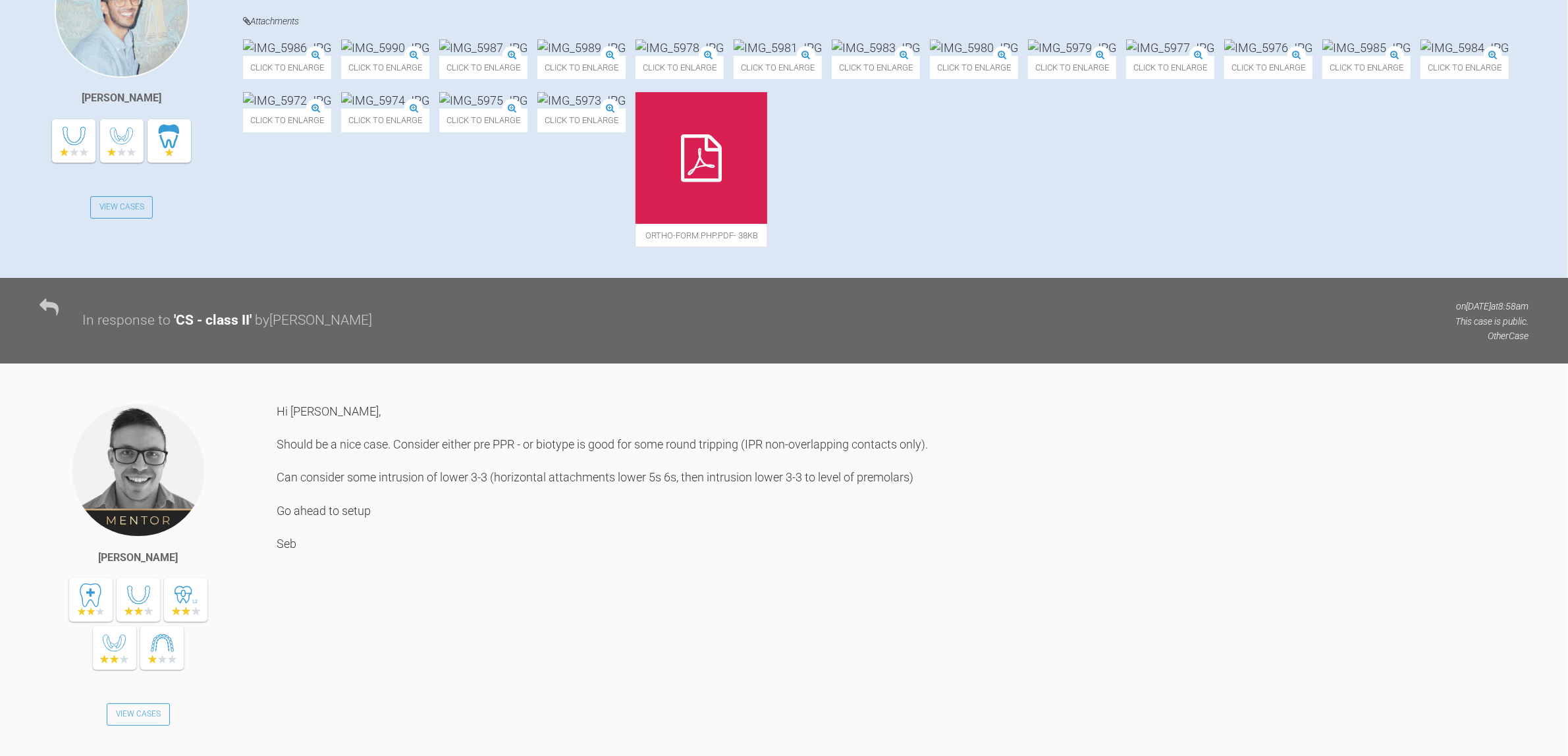
scroll to position [276, 0]
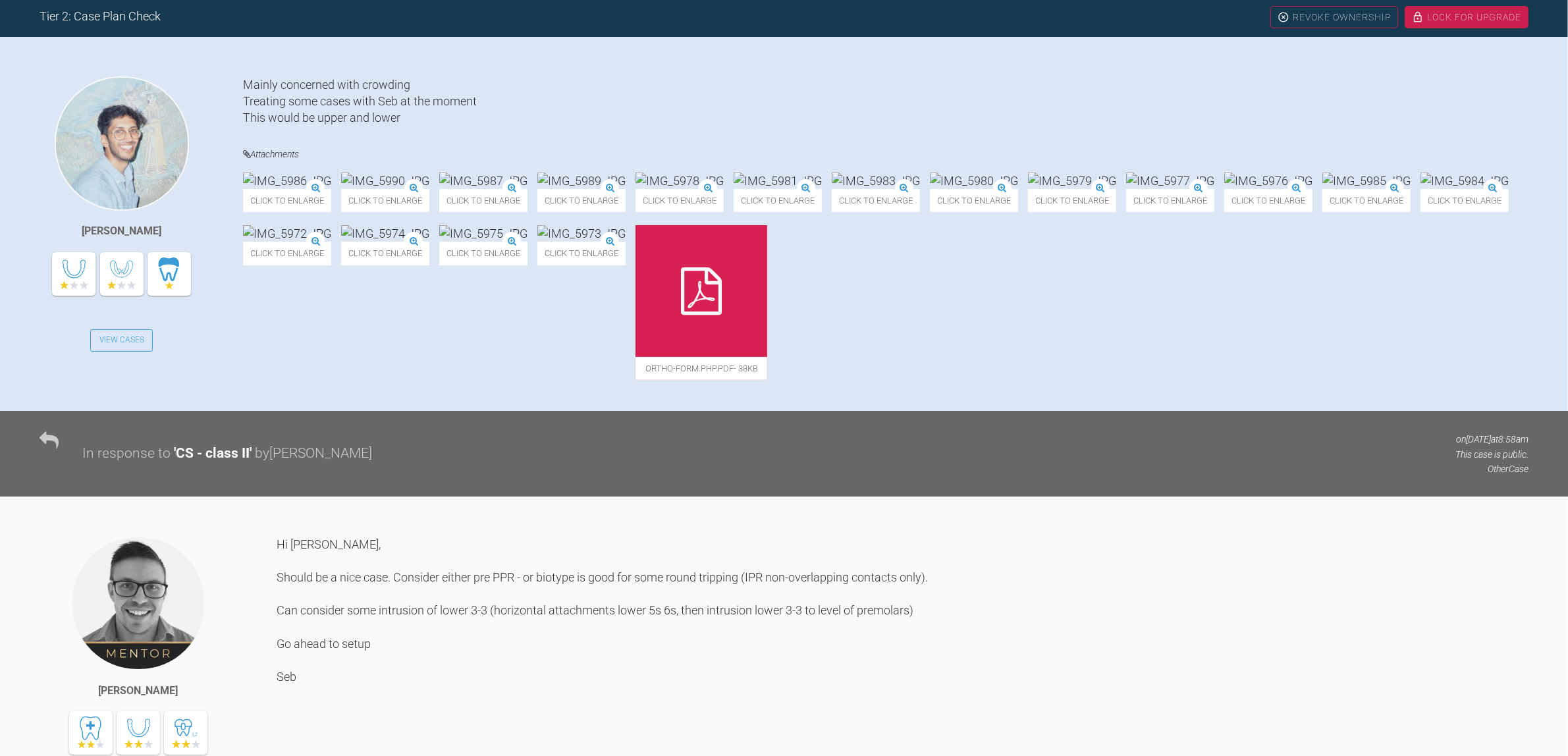
click at [626, 242] on img at bounding box center [582, 233] width 88 height 16
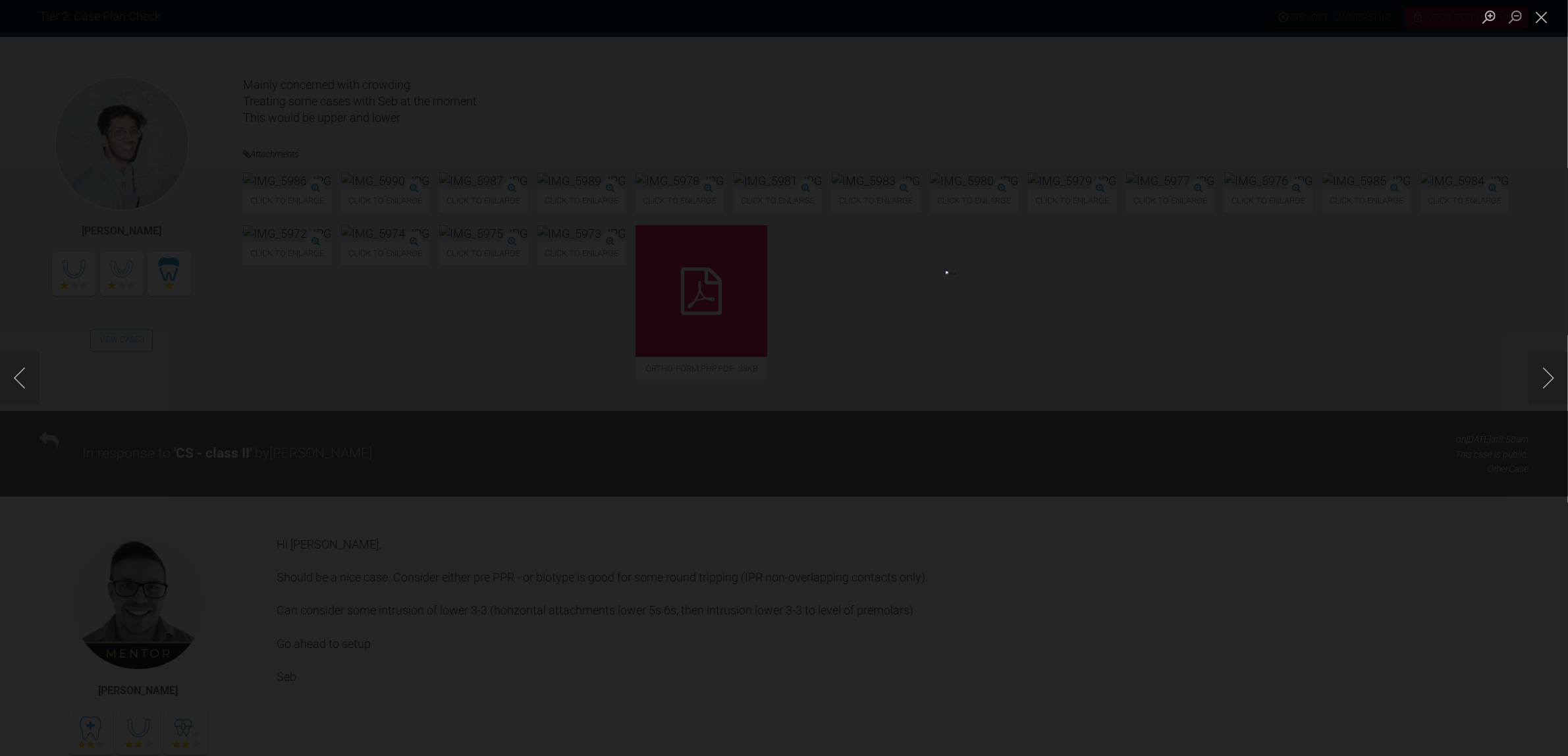
click at [1425, 605] on div "Lightbox" at bounding box center [784, 378] width 1568 height 756
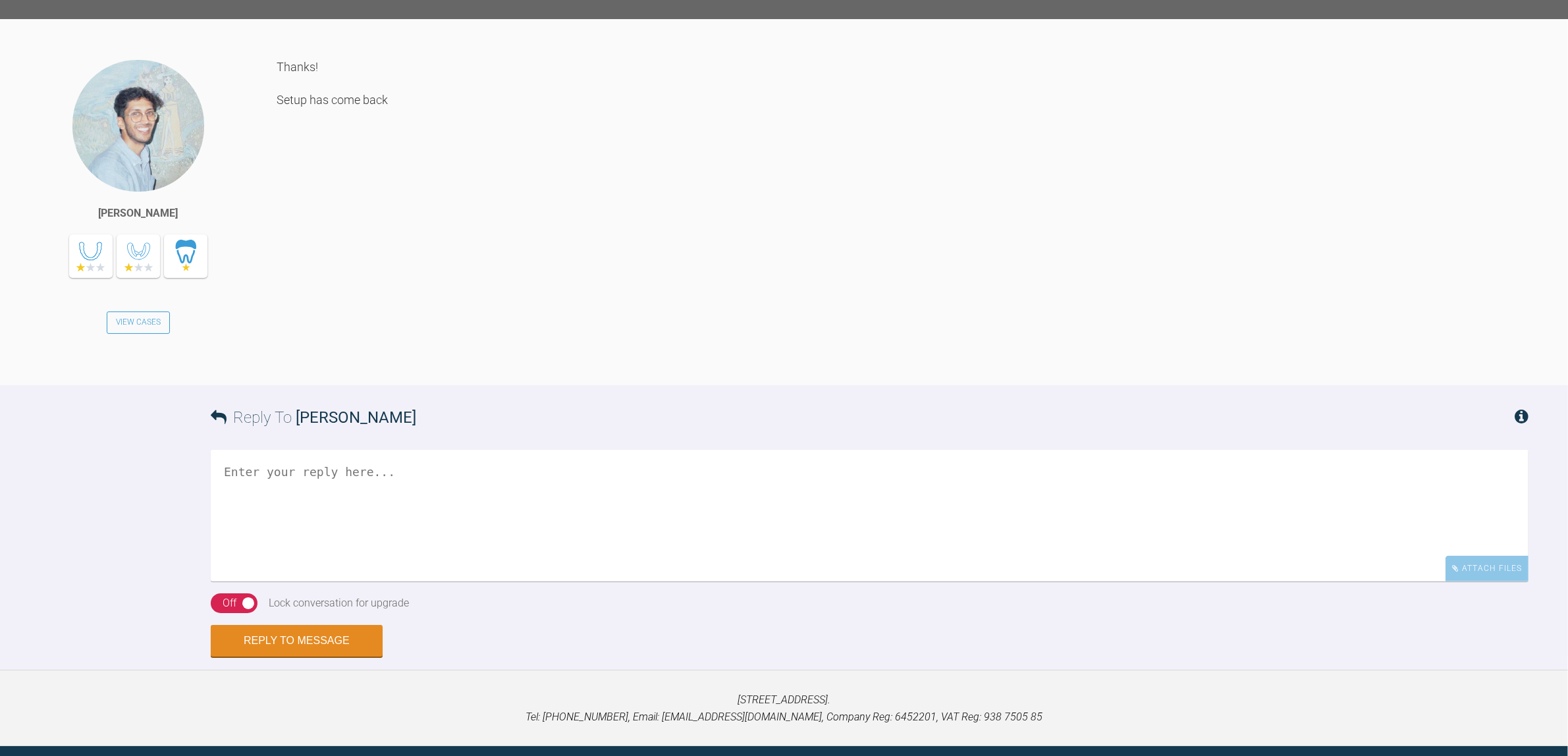
scroll to position [1264, 0]
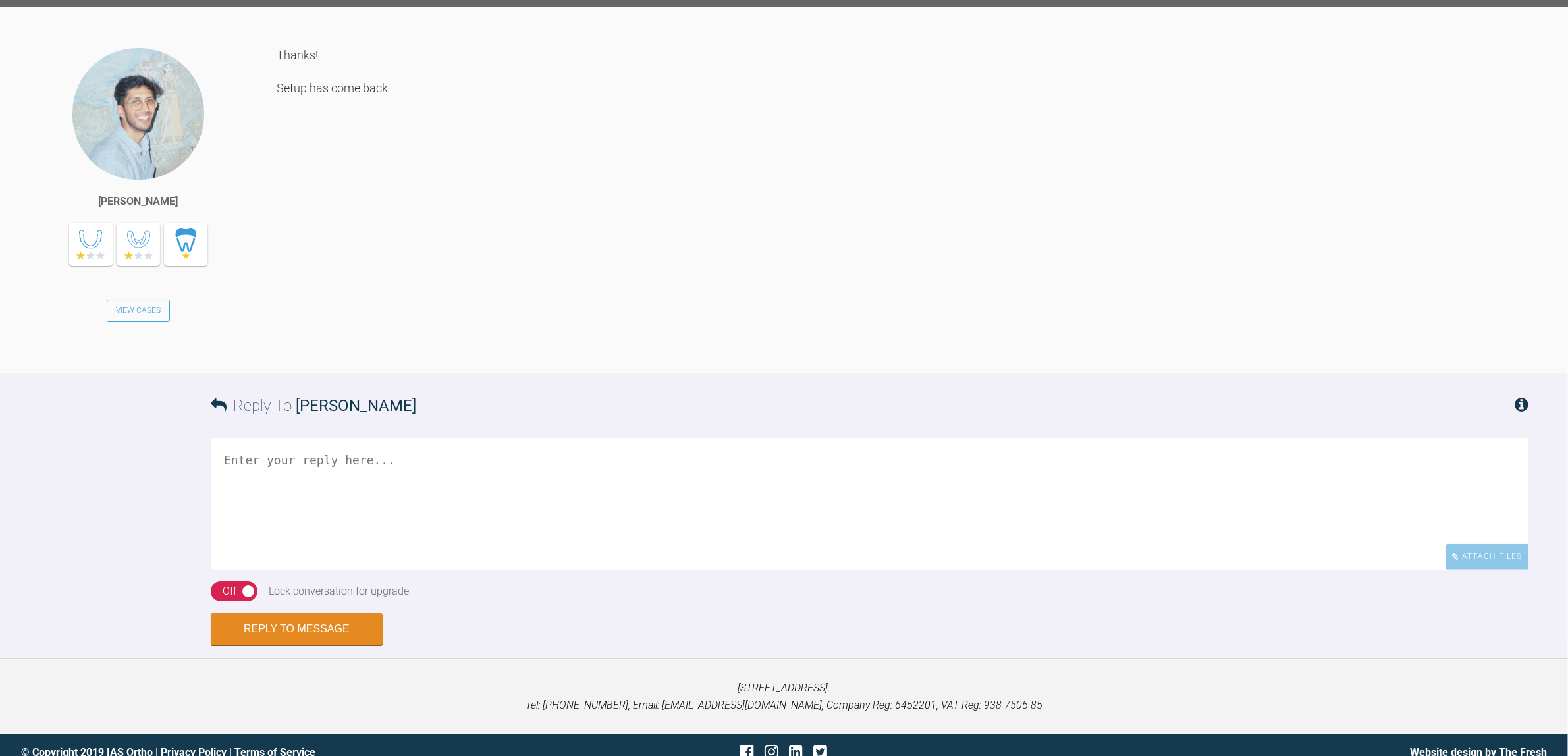
click at [564, 567] on textarea at bounding box center [869, 504] width 1318 height 132
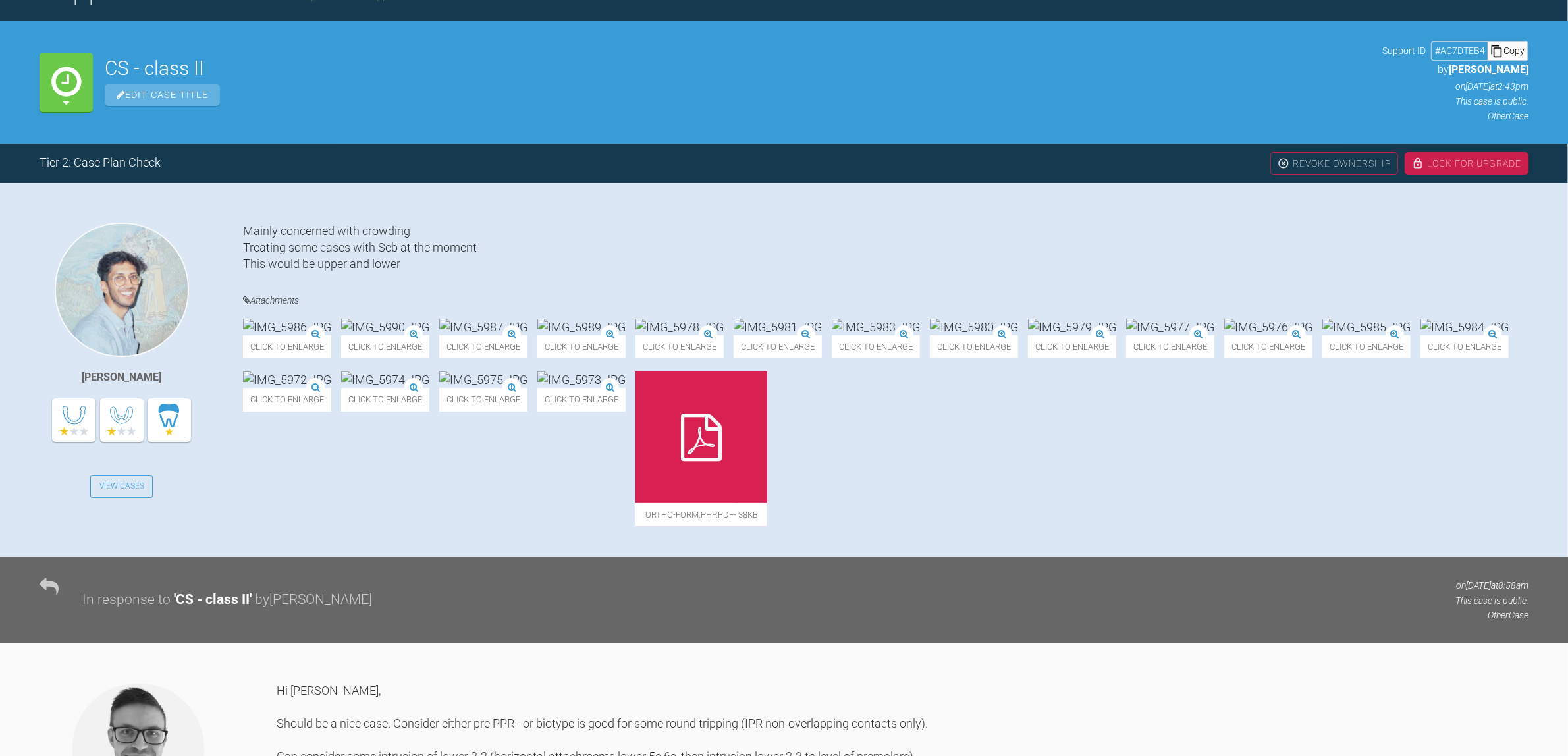
scroll to position [329, 0]
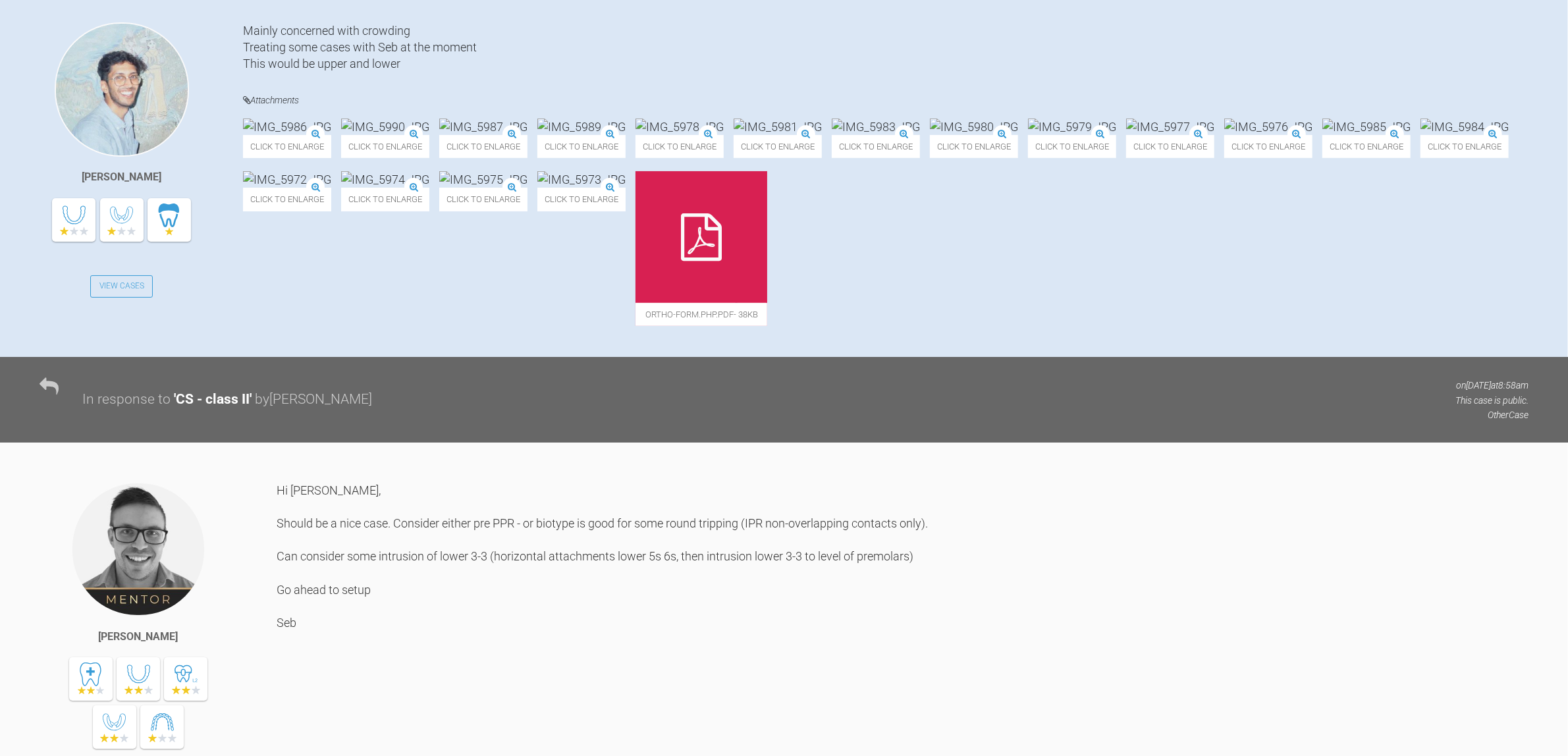
click at [429, 188] on img at bounding box center [386, 179] width 88 height 16
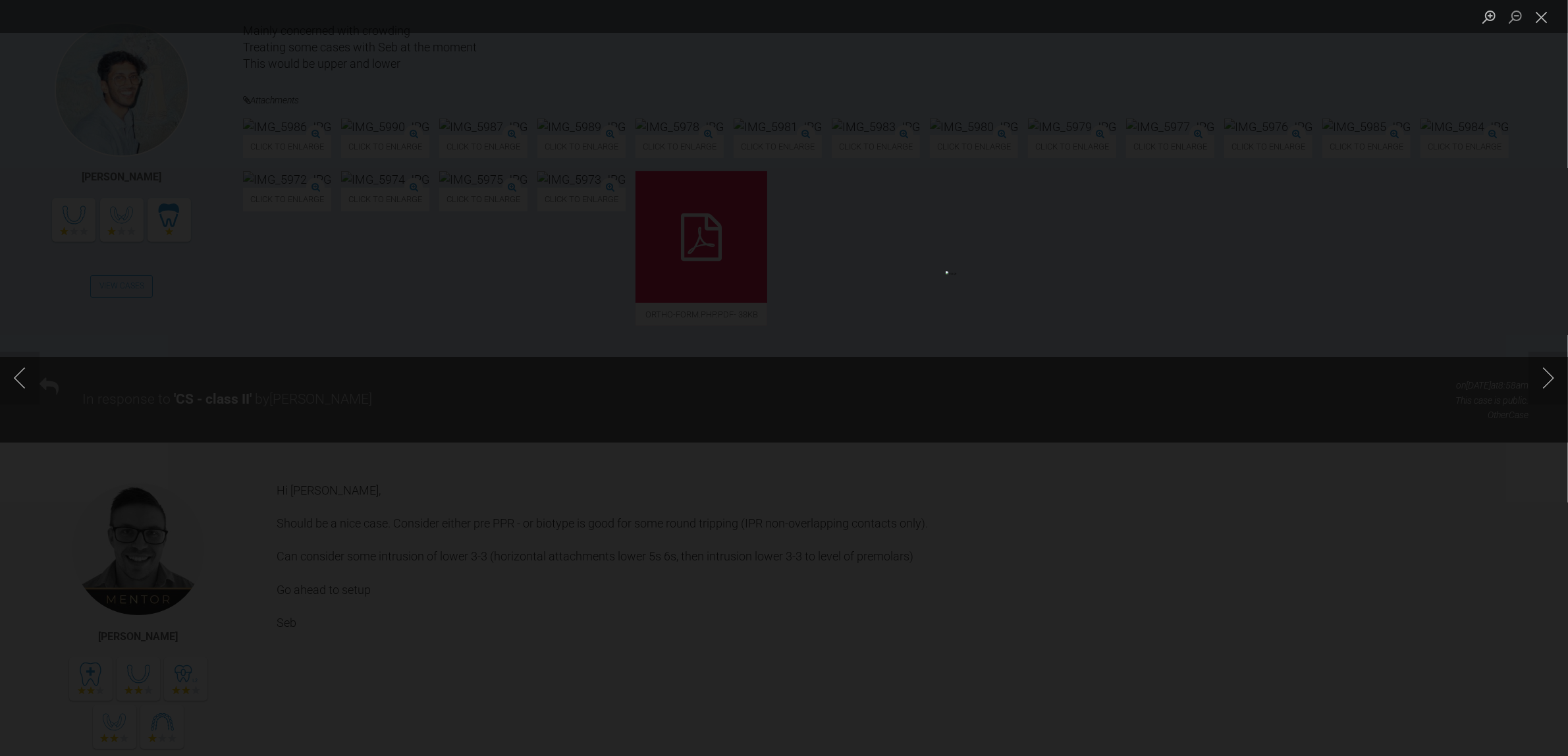
click at [1411, 522] on div "Lightbox" at bounding box center [784, 378] width 1568 height 756
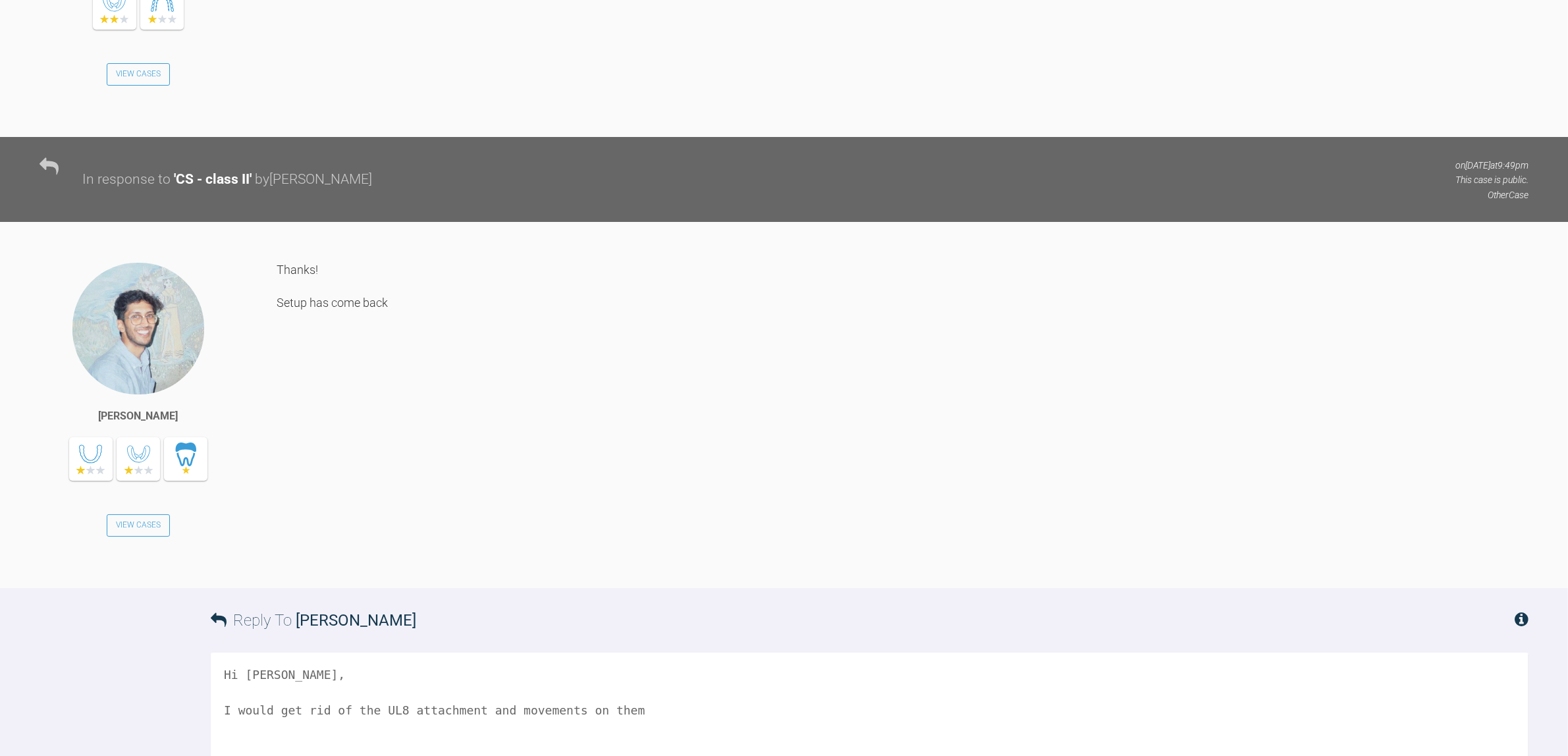
scroll to position [1346, 0]
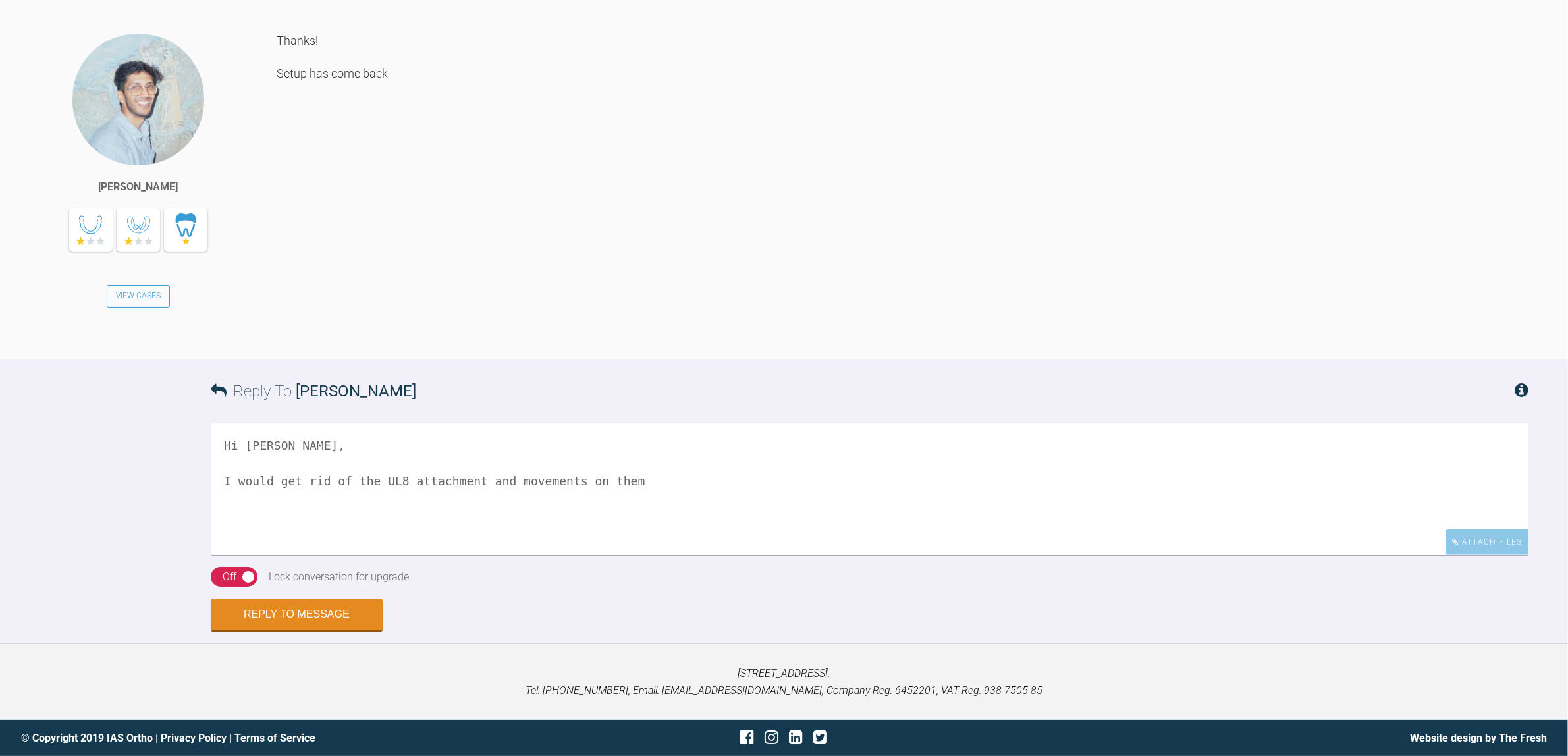
click at [581, 519] on textarea "Hi [PERSON_NAME], I would get rid of the UL8 attachment and movements on them" at bounding box center [869, 490] width 1318 height 132
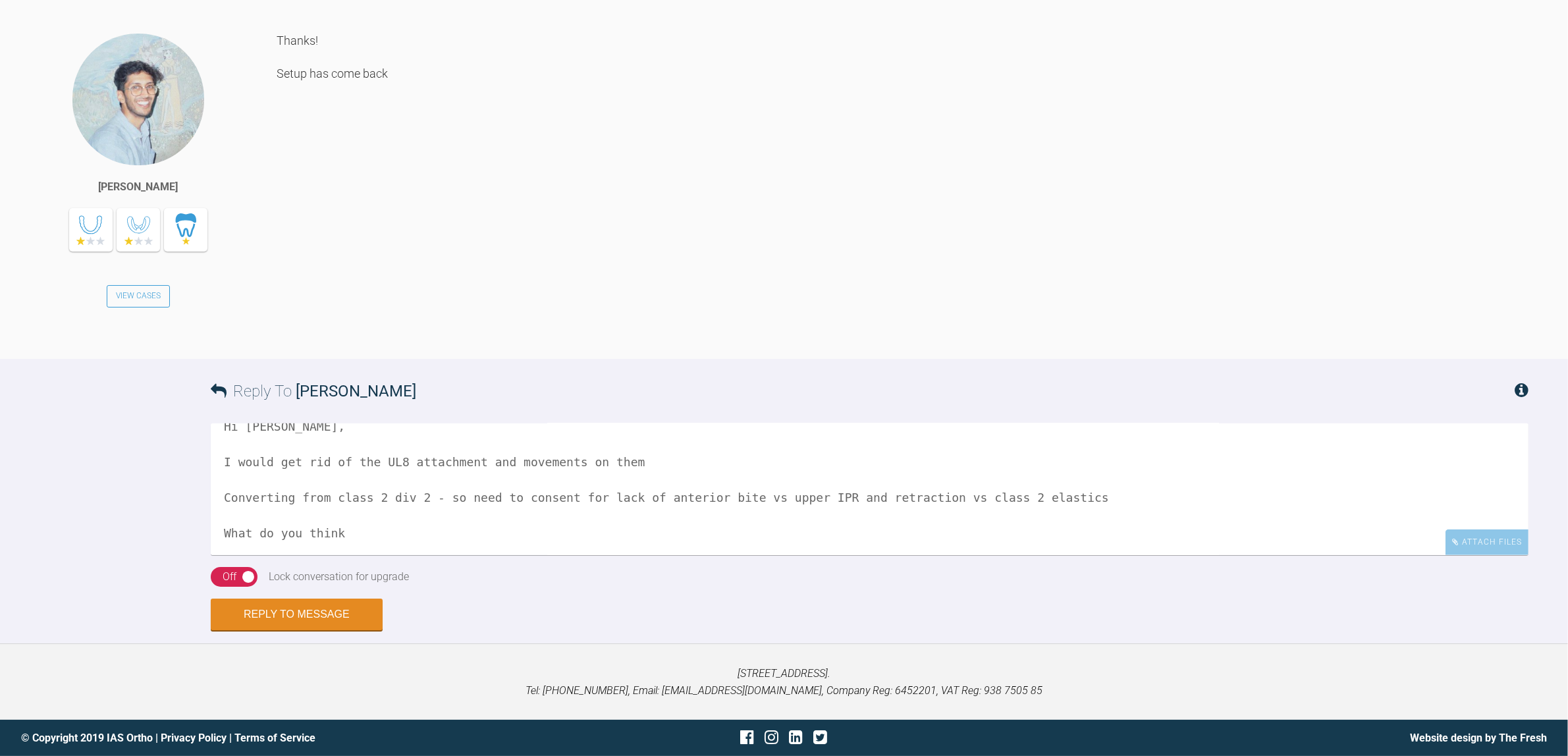
scroll to position [40, 0]
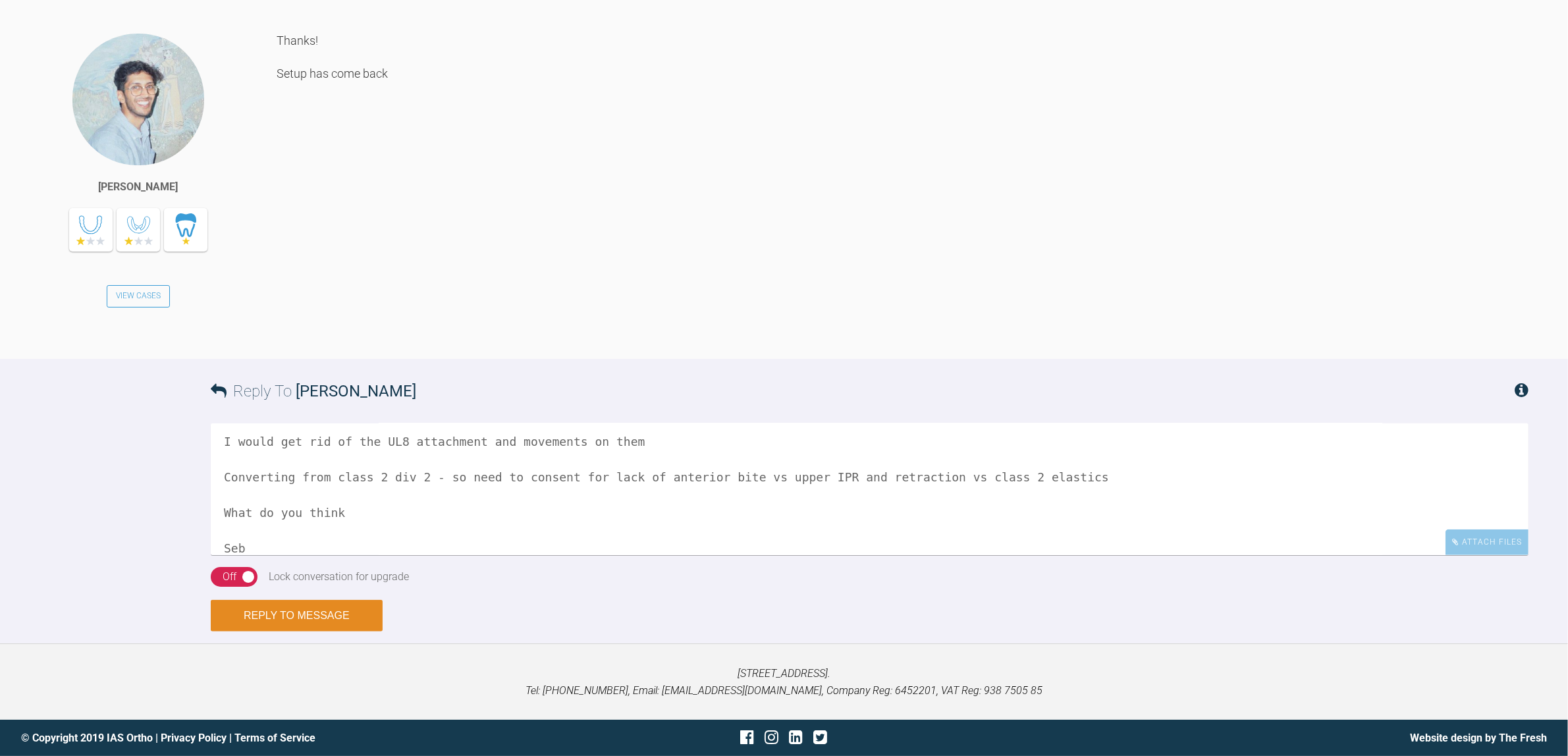
type textarea "Hi [PERSON_NAME], I would get rid of the UL8 attachment and movements on them C…"
click at [331, 614] on button "Reply to Message" at bounding box center [296, 616] width 172 height 31
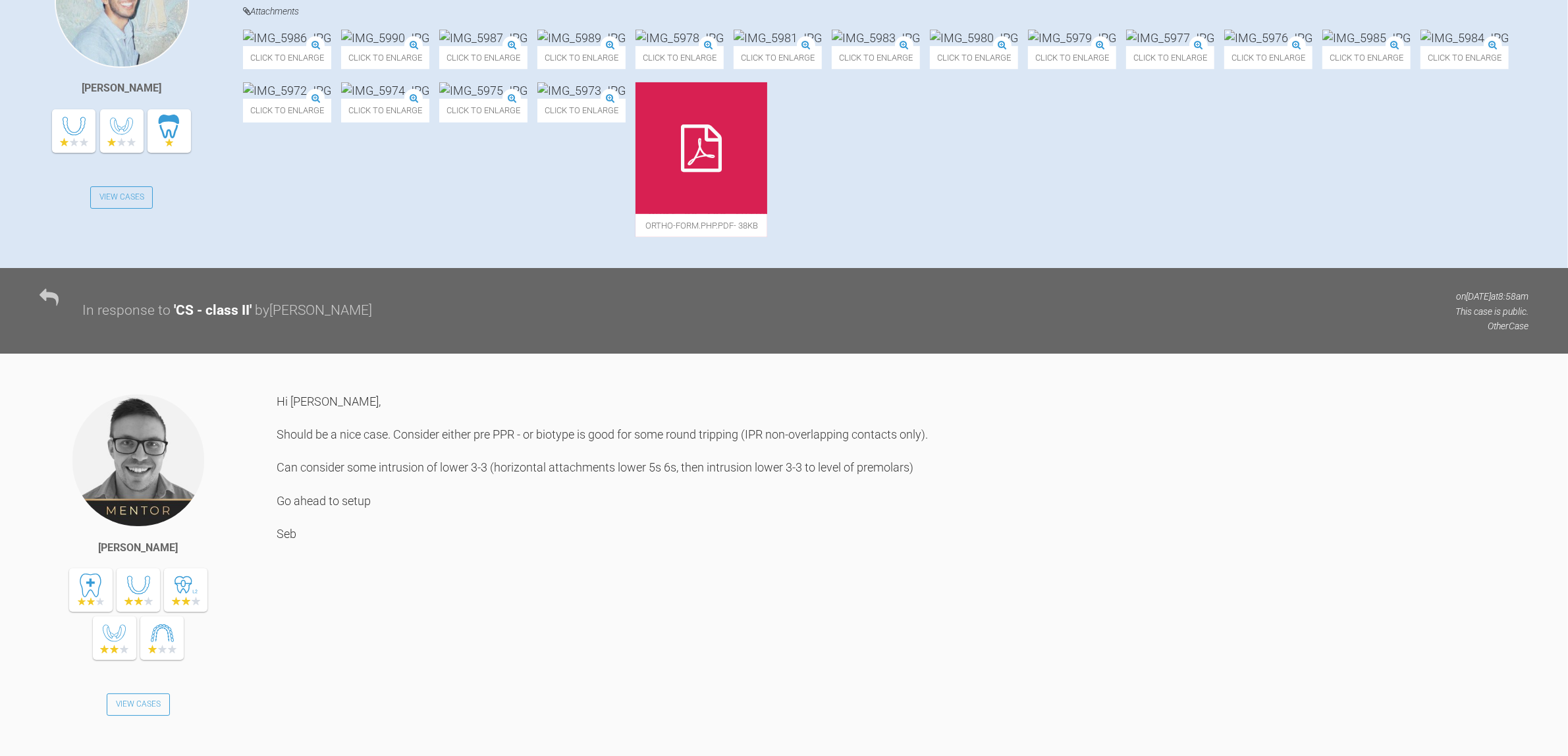
scroll to position [198, 0]
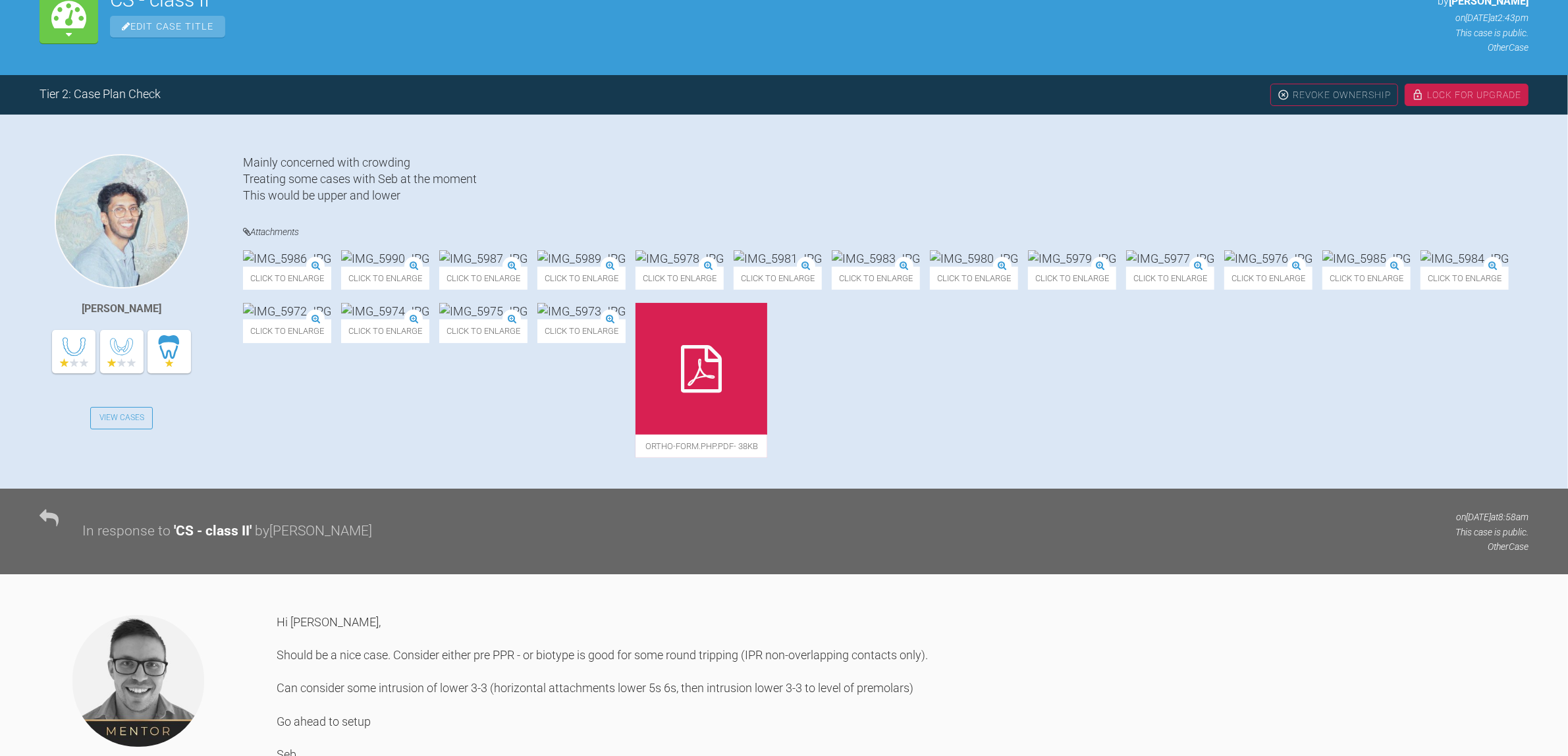
click at [1421, 267] on img at bounding box center [1465, 258] width 88 height 16
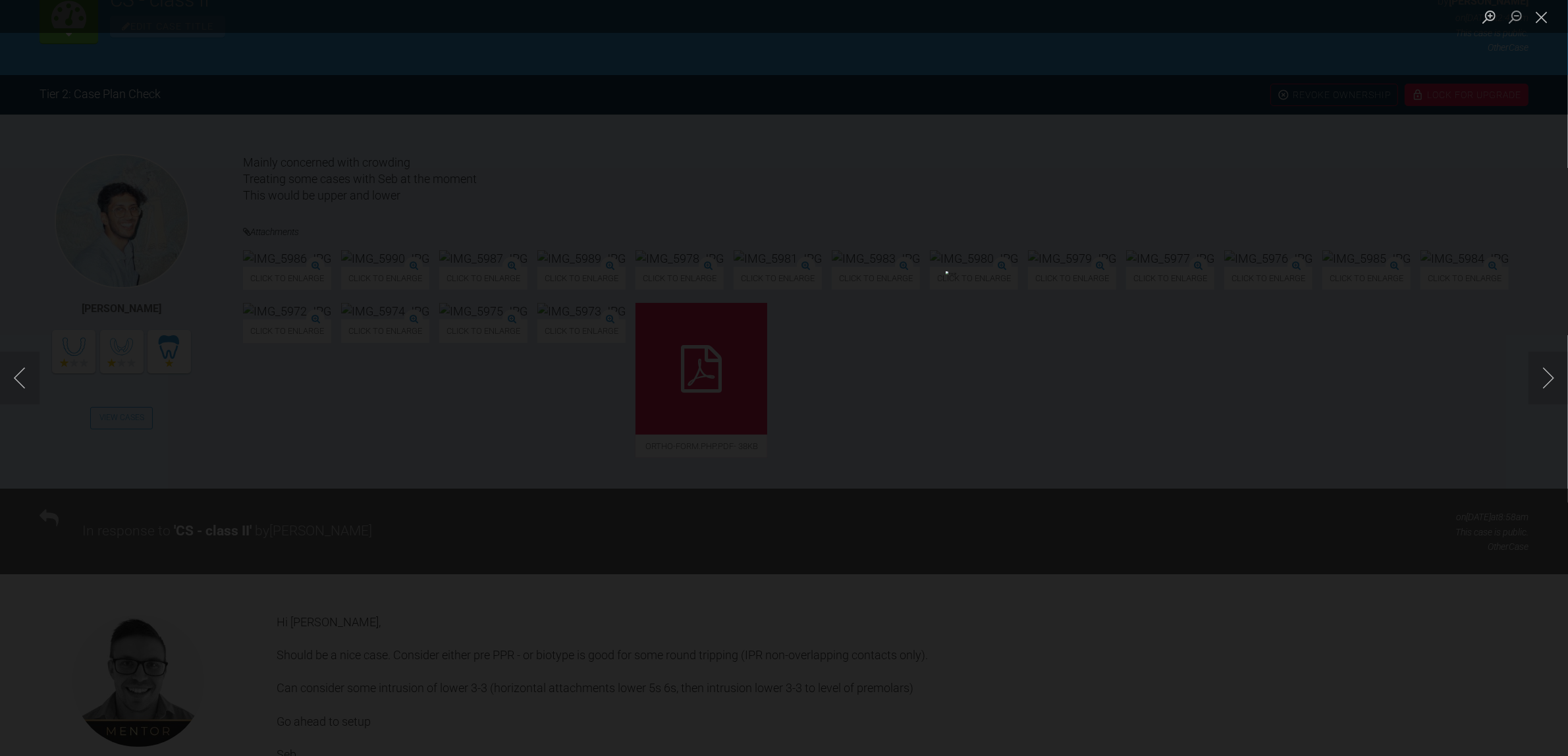
click at [1401, 482] on div "Lightbox" at bounding box center [784, 378] width 1568 height 756
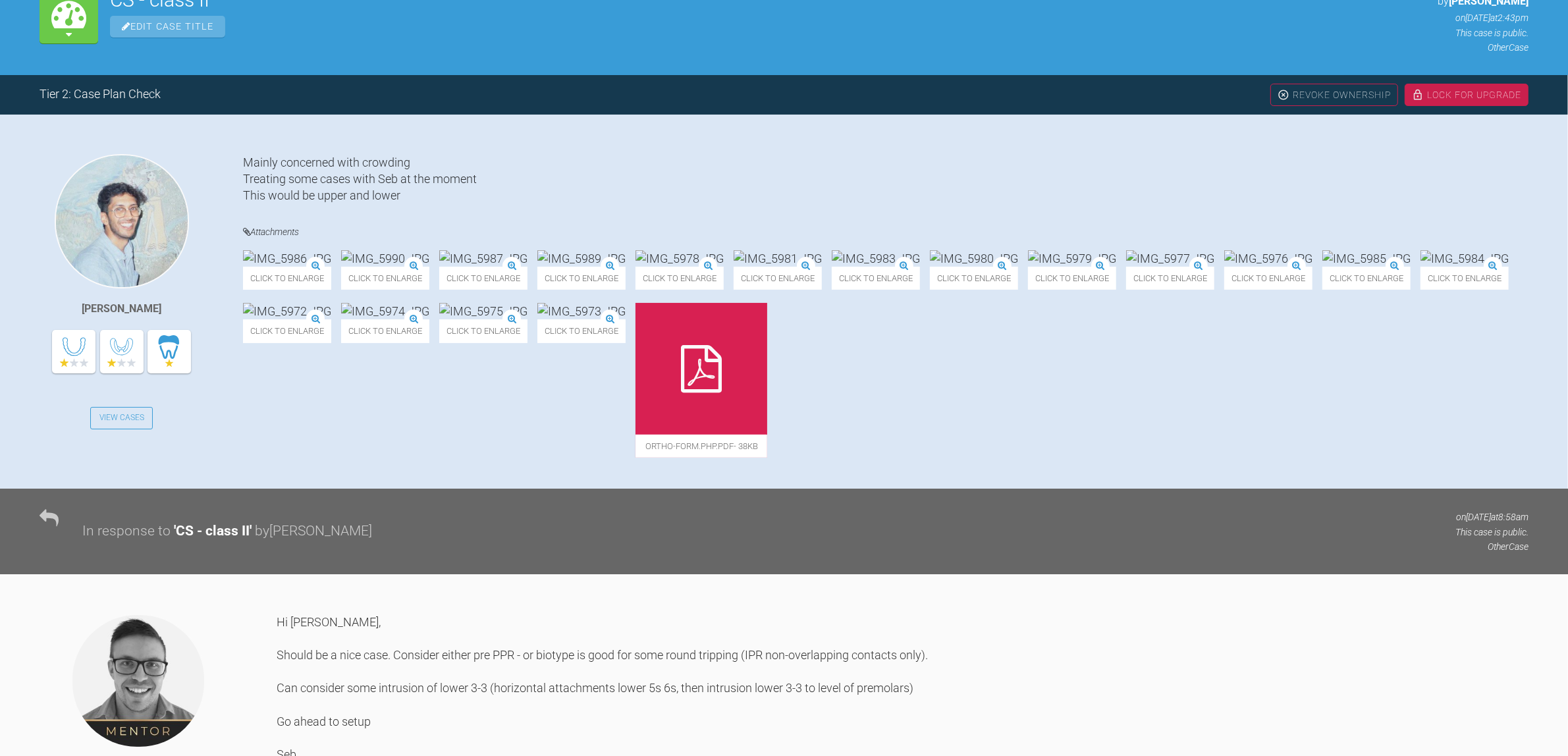
click at [626, 320] on img at bounding box center [582, 311] width 88 height 16
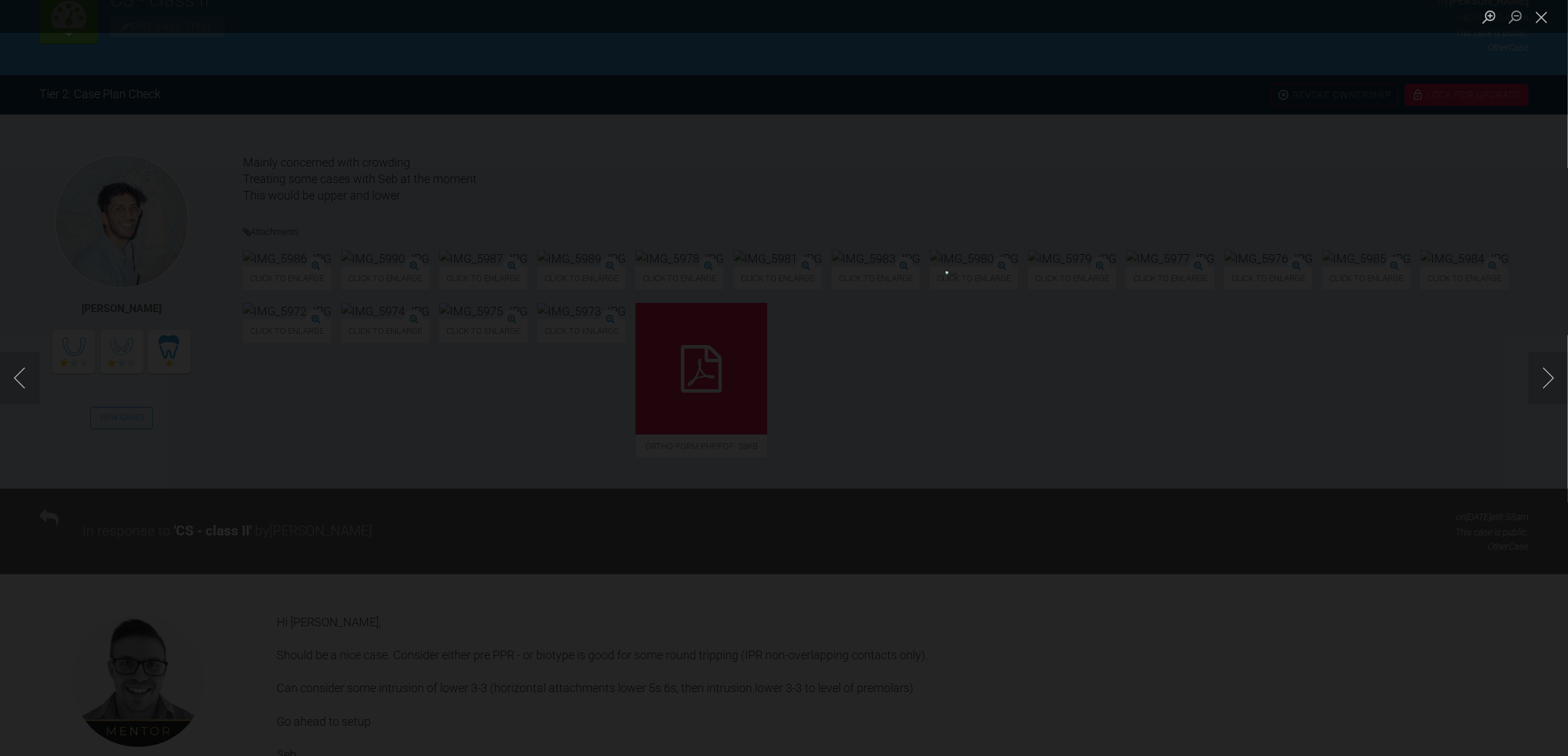
click at [1402, 469] on div "Lightbox" at bounding box center [784, 378] width 1568 height 756
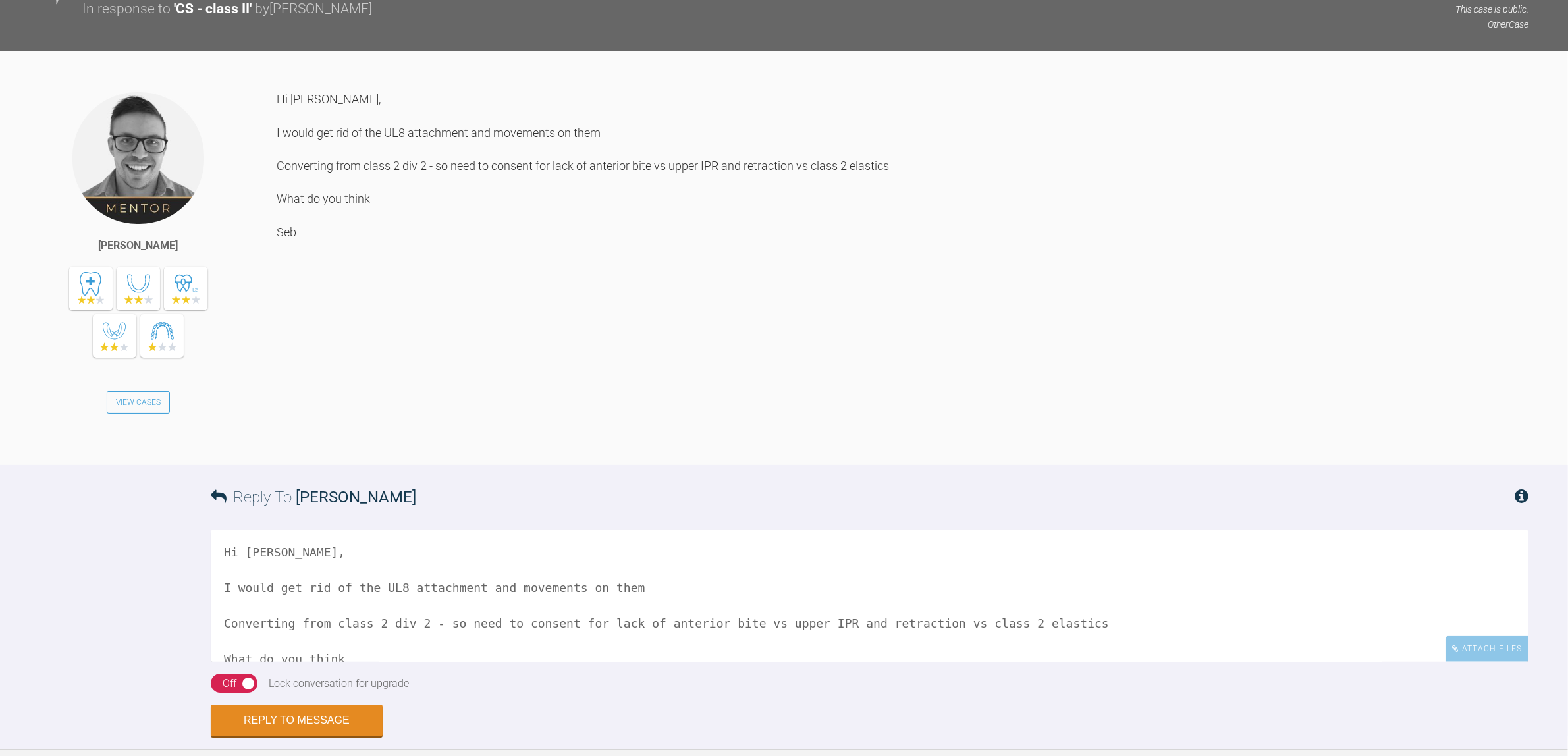
scroll to position [1680, 0]
